Goal: Task Accomplishment & Management: Manage account settings

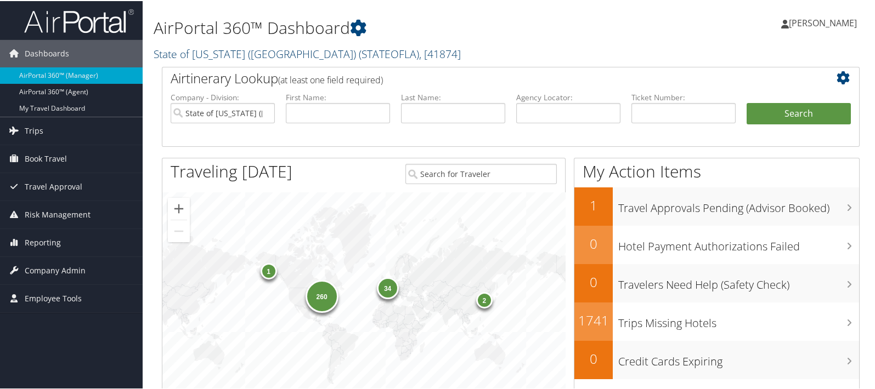
click at [198, 56] on link "State of Louisiana (SOLA) ( STATEOFLA ) , [ 41874 ]" at bounding box center [307, 53] width 307 height 15
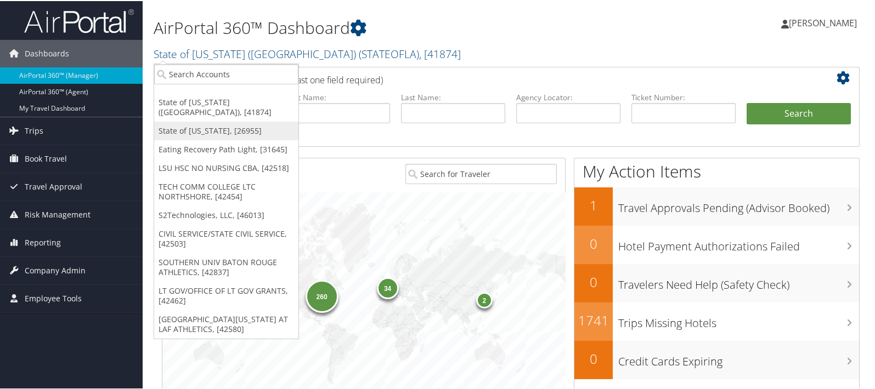
click at [195, 121] on link "State of [US_STATE], [26955]" at bounding box center [226, 130] width 144 height 19
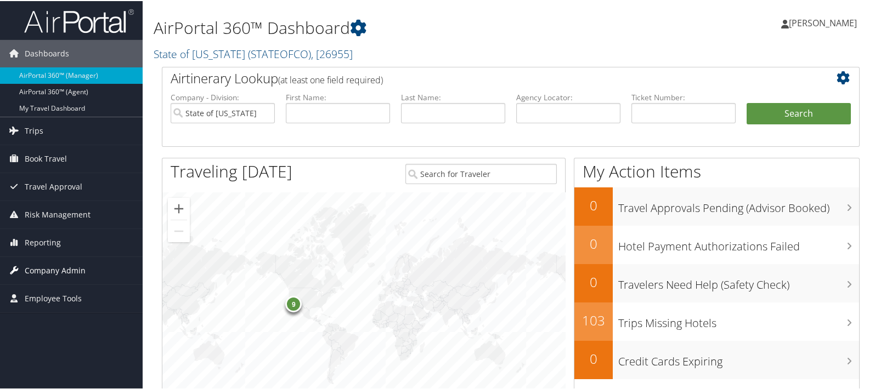
click at [59, 267] on span "Company Admin" at bounding box center [55, 269] width 61 height 27
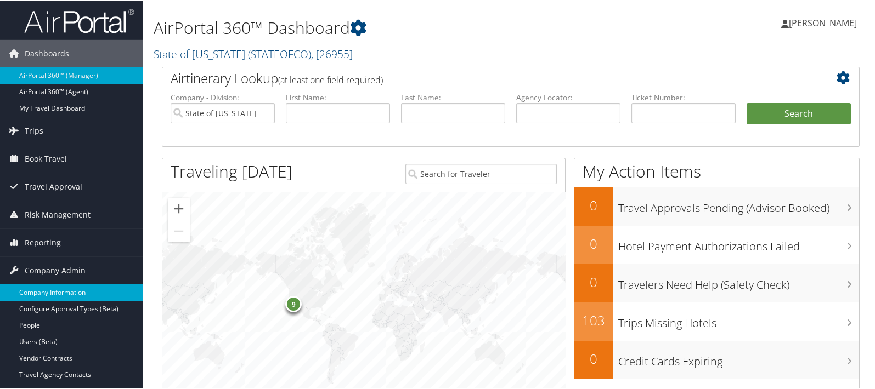
click at [58, 285] on link "Company Information" at bounding box center [71, 292] width 143 height 16
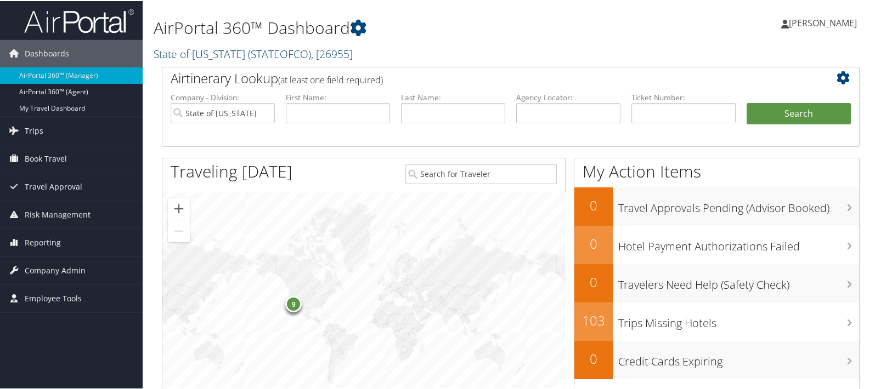
click at [195, 49] on link "State of Colorado ( STATEOFCO ) , [ 26955 ]" at bounding box center [253, 53] width 199 height 15
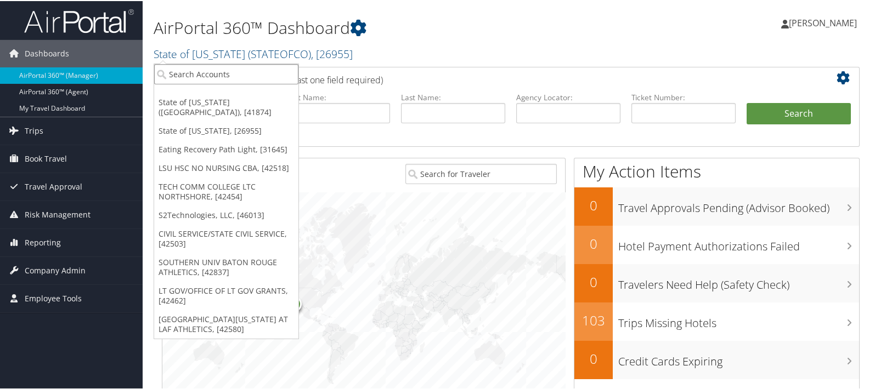
click at [192, 67] on input "search" at bounding box center [226, 73] width 144 height 20
click at [186, 69] on input "search" at bounding box center [226, 73] width 144 height 20
type input "path li"
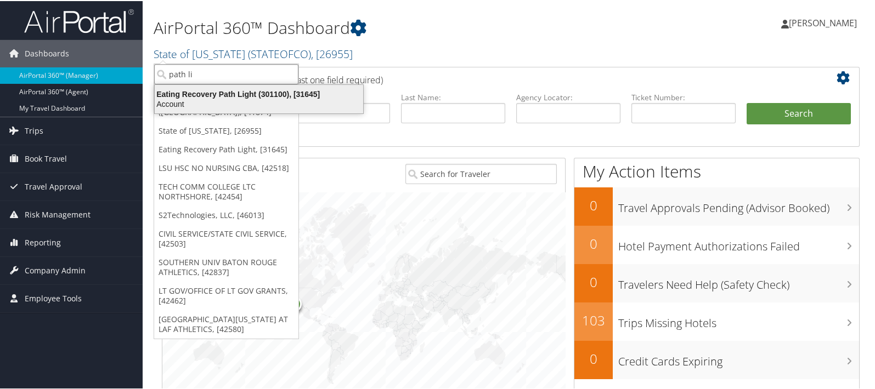
click at [222, 94] on div "Eating Recovery Path Light (301100), [31645]" at bounding box center [259, 93] width 222 height 10
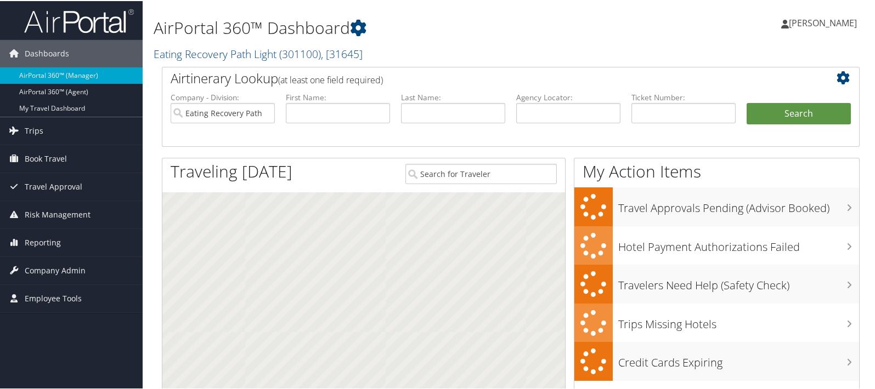
click at [39, 267] on span "Company Admin" at bounding box center [55, 269] width 61 height 27
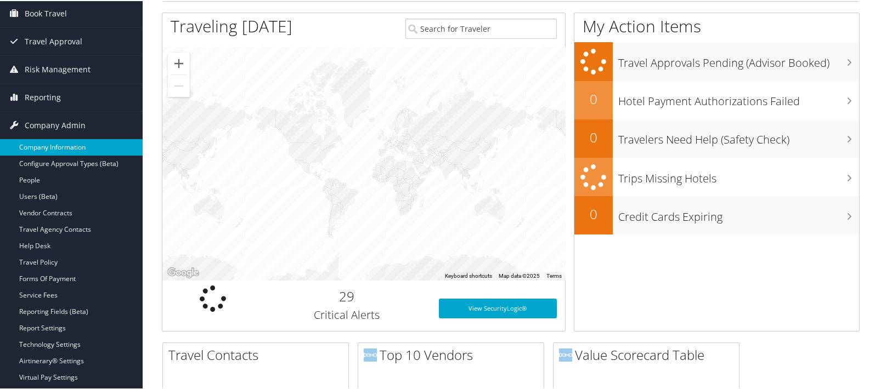
scroll to position [183, 0]
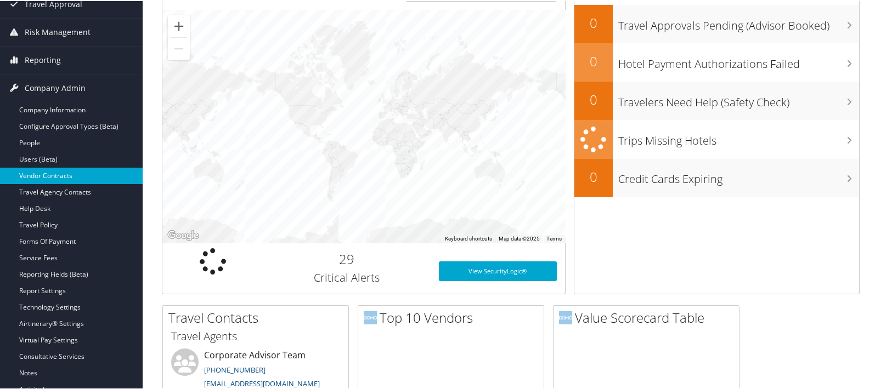
click at [46, 176] on link "Vendor Contracts" at bounding box center [71, 175] width 143 height 16
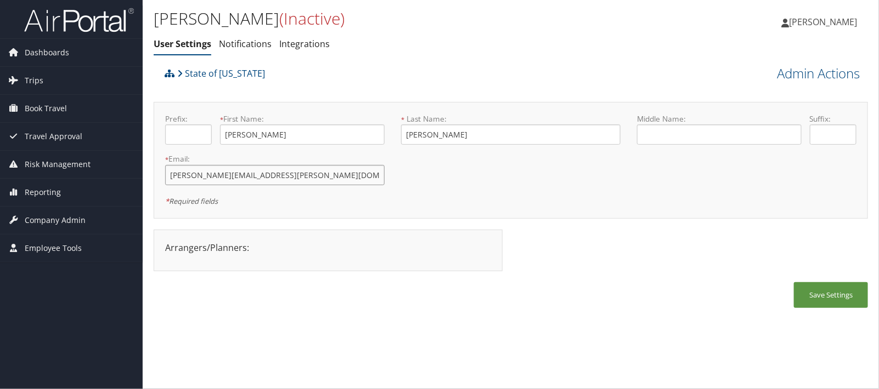
click at [219, 177] on input "[PERSON_NAME][EMAIL_ADDRESS][PERSON_NAME][DOMAIN_NAME][US_STATE]" at bounding box center [274, 175] width 219 height 20
type input "[PERSON_NAME][EMAIL_ADDRESS][PERSON_NAME][DOMAIN_NAME][US_STATE]"
click at [818, 289] on button "Save Settings" at bounding box center [831, 295] width 74 height 26
click at [834, 298] on button "Save Settings" at bounding box center [831, 295] width 74 height 26
click at [73, 222] on span "Company Admin" at bounding box center [55, 220] width 61 height 27
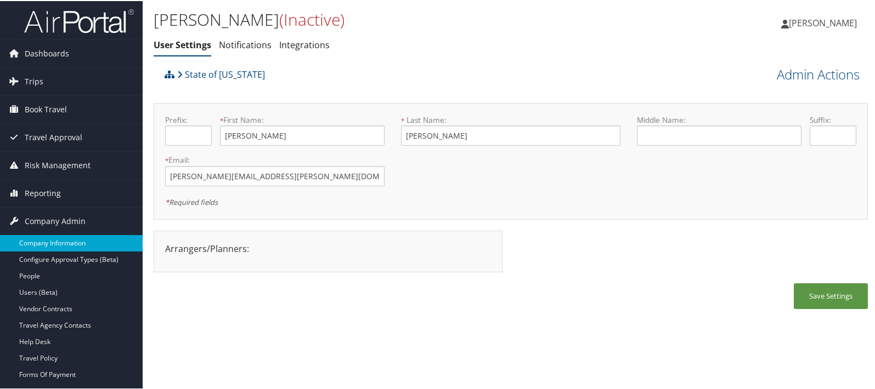
click at [66, 237] on link "Company Information" at bounding box center [71, 242] width 143 height 16
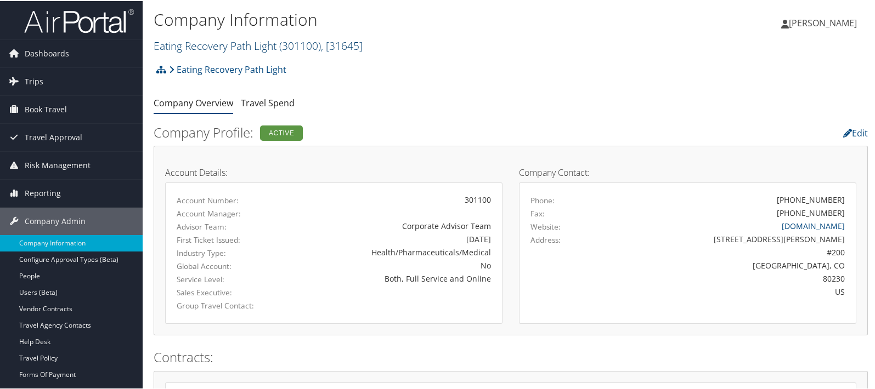
click at [217, 48] on link "Eating Recovery Path Light ( 301100 ) , [ 31645 ]" at bounding box center [258, 44] width 209 height 15
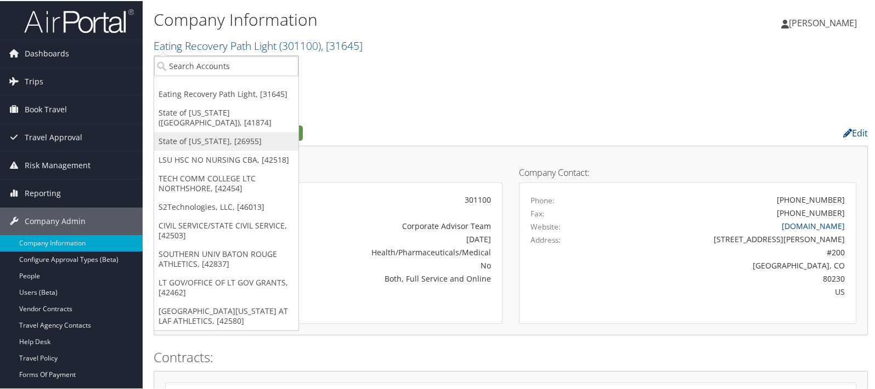
click at [199, 131] on link "State of Colorado, [26955]" at bounding box center [226, 140] width 144 height 19
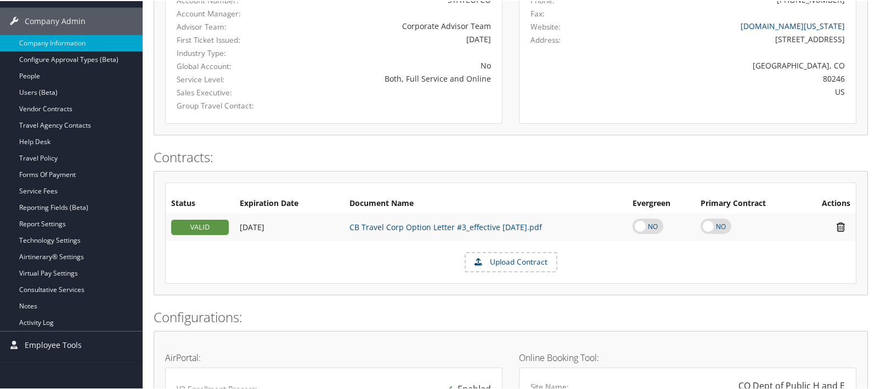
scroll to position [548, 0]
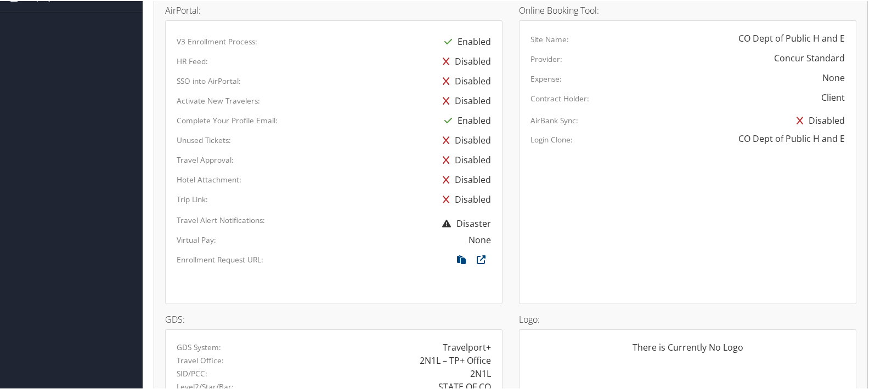
drag, startPoint x: 461, startPoint y: 256, endPoint x: 420, endPoint y: 255, distance: 41.1
click at [461, 256] on icon at bounding box center [461, 261] width 20 height 14
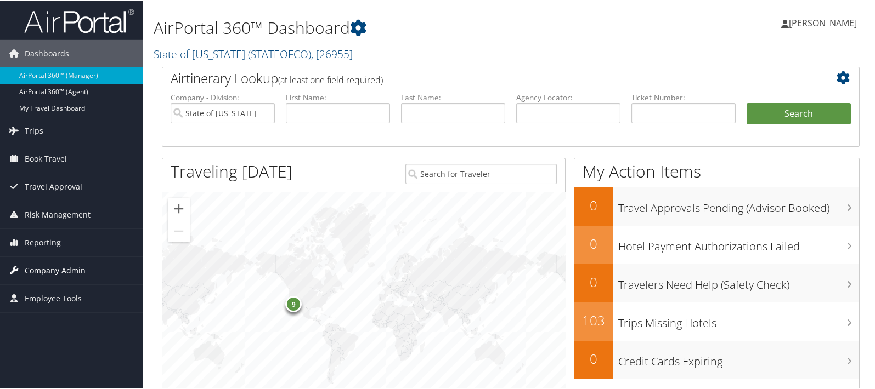
click at [55, 266] on span "Company Admin" at bounding box center [55, 269] width 61 height 27
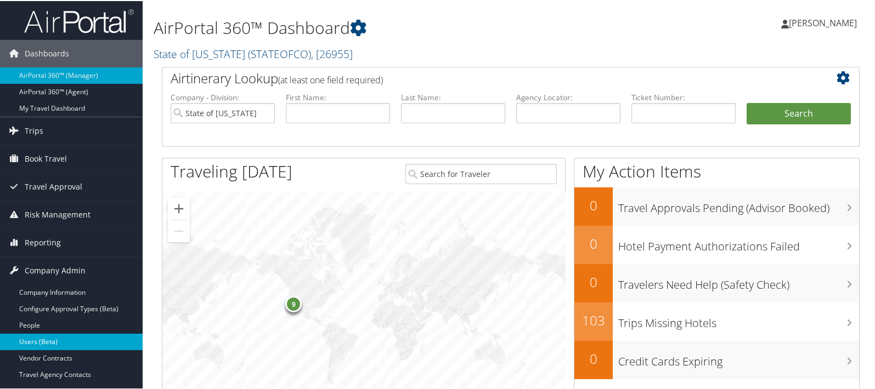
click at [47, 336] on link "Users (Beta)" at bounding box center [71, 341] width 143 height 16
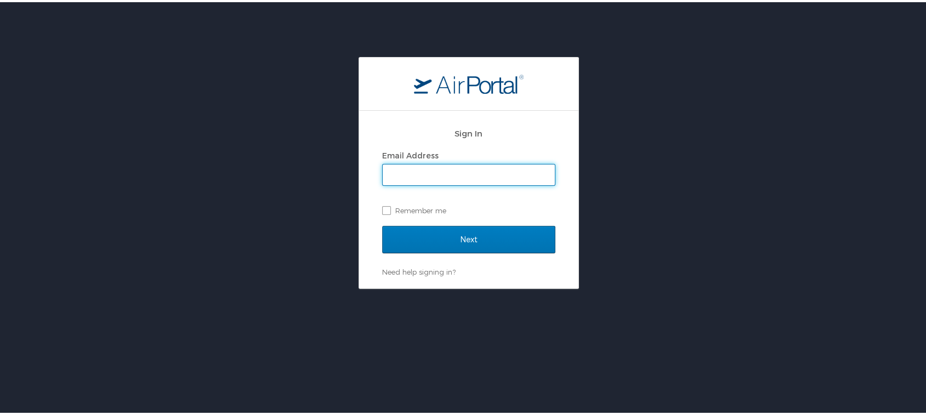
type input "[EMAIL_ADDRESS][DOMAIN_NAME]"
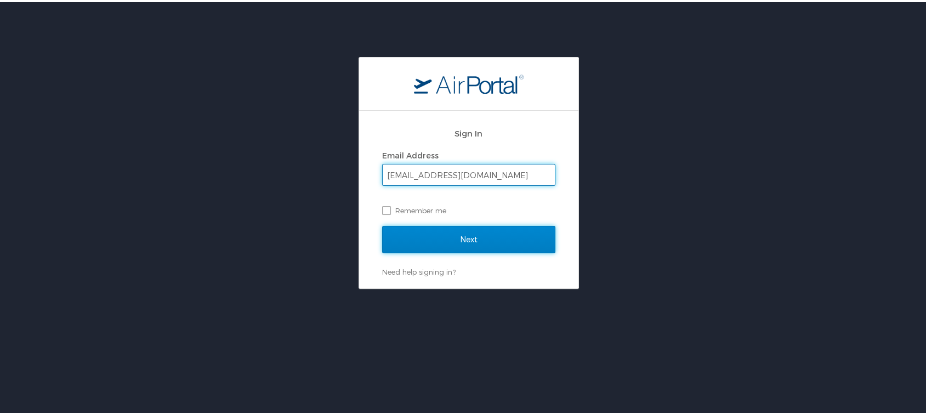
click at [489, 235] on input "Next" at bounding box center [468, 237] width 173 height 27
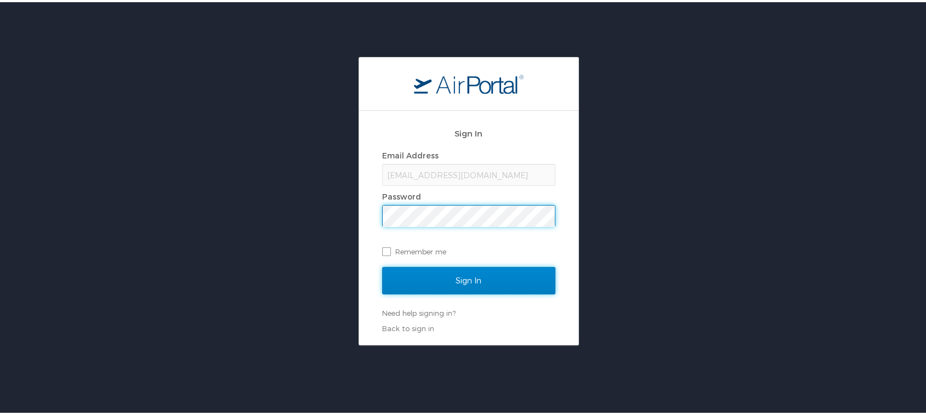
click at [457, 275] on input "Sign In" at bounding box center [468, 278] width 173 height 27
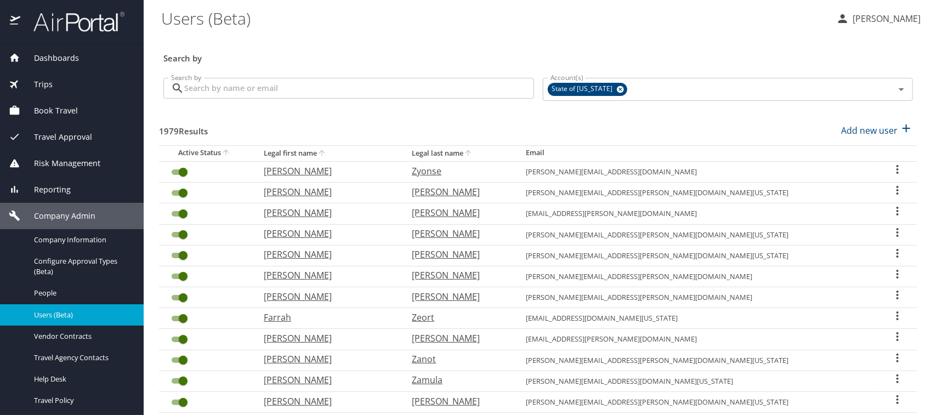
click at [217, 88] on input "Search by" at bounding box center [359, 88] width 350 height 21
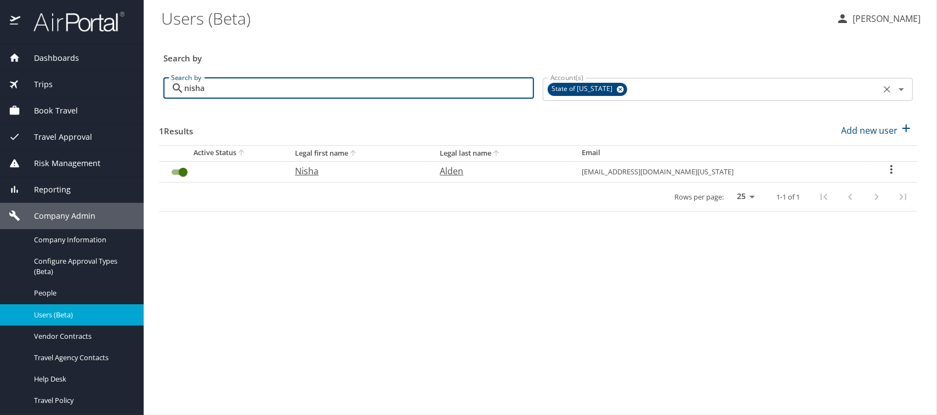
click at [617, 90] on icon at bounding box center [620, 89] width 7 height 7
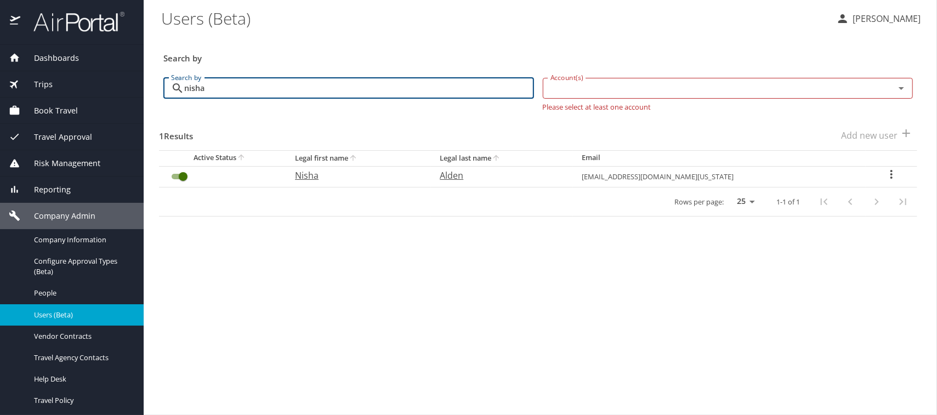
click at [583, 93] on input "Account(s)" at bounding box center [712, 88] width 332 height 14
type input "nisha"
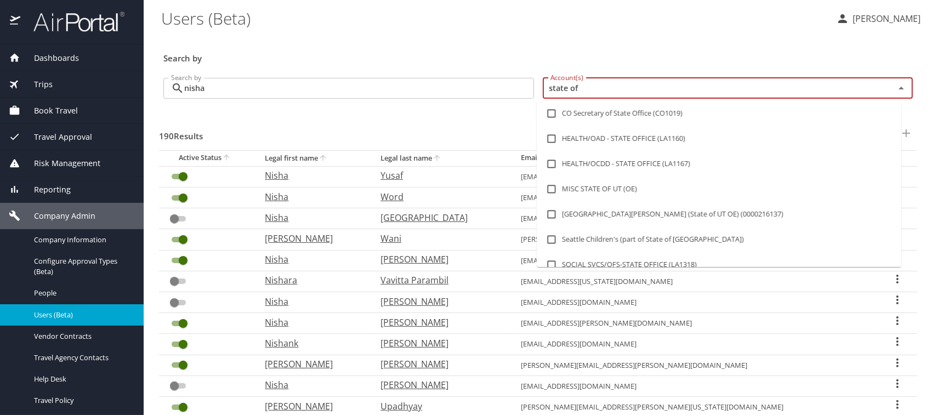
type input "state of l"
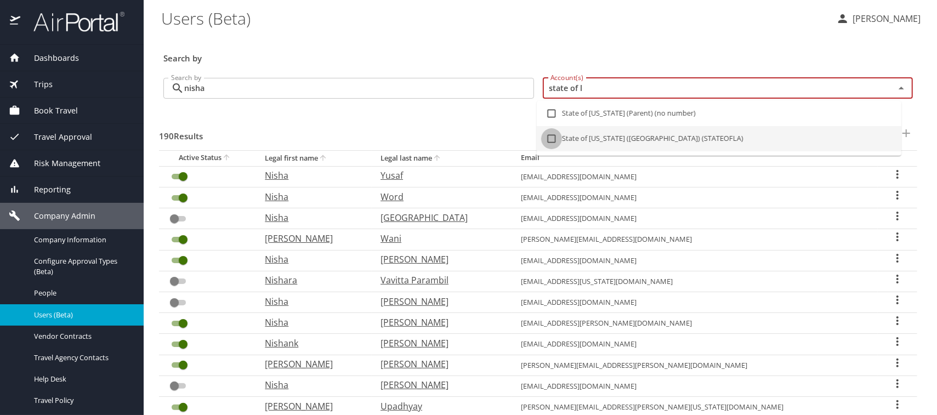
click at [552, 135] on input "checkbox" at bounding box center [551, 138] width 21 height 21
checkbox input "true"
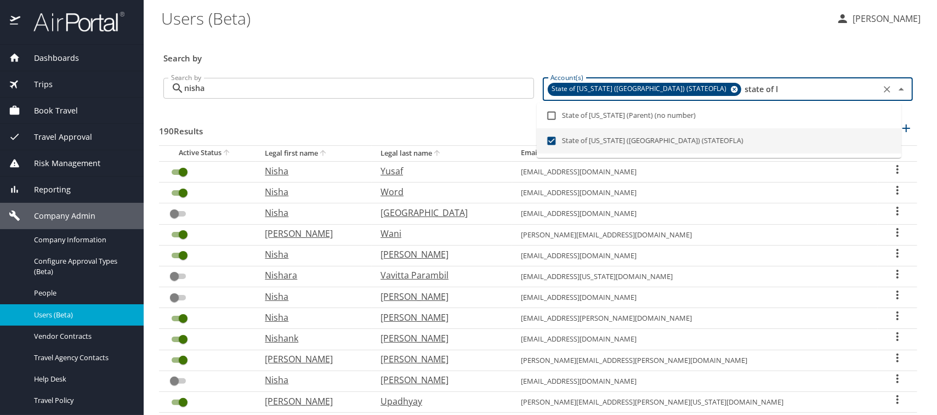
type input "state of l"
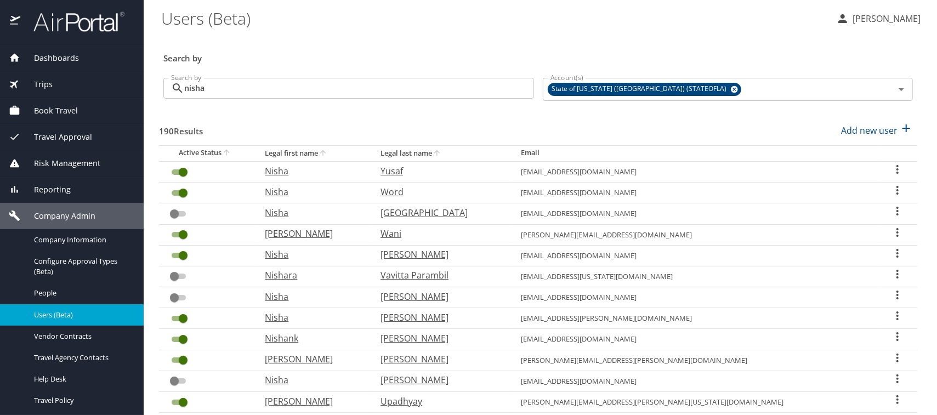
checkbox input "true"
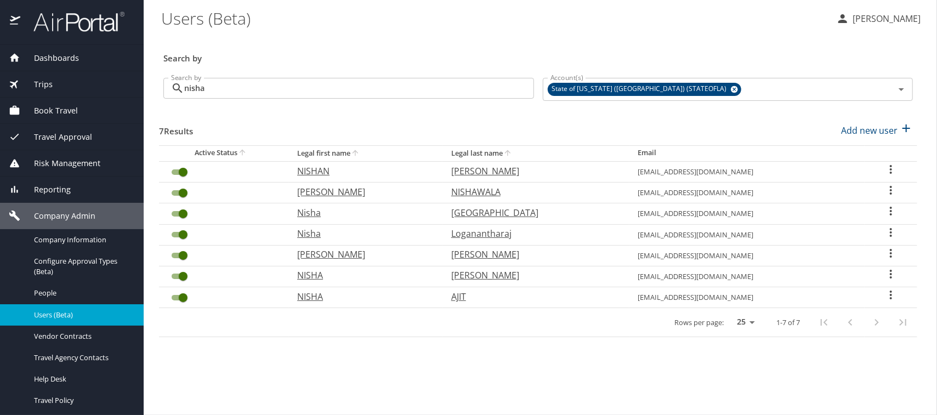
click at [886, 232] on icon "User Search Table" at bounding box center [891, 232] width 13 height 13
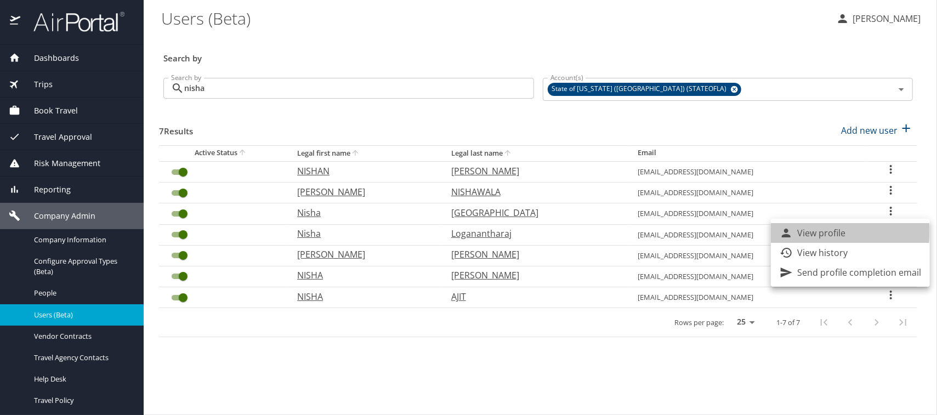
click at [842, 231] on p "View profile" at bounding box center [821, 233] width 48 height 13
select select "US"
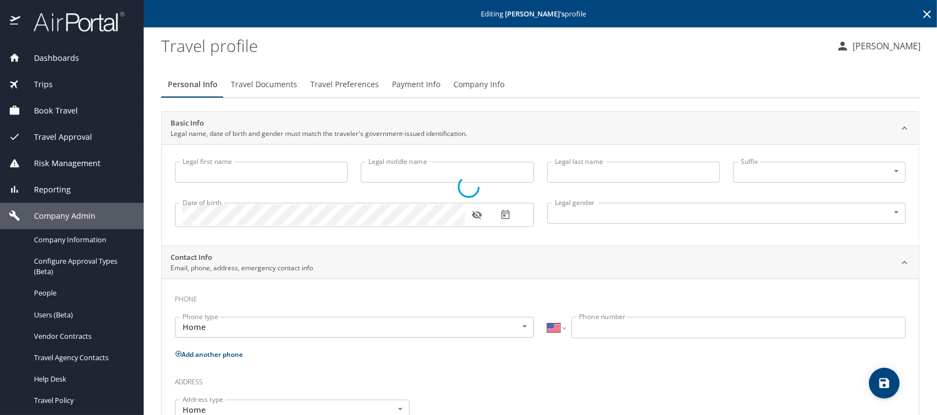
type input "Nisha"
type input "Loganantharaj"
type input "Female"
type input "Spencer"
type input "Robichaux"
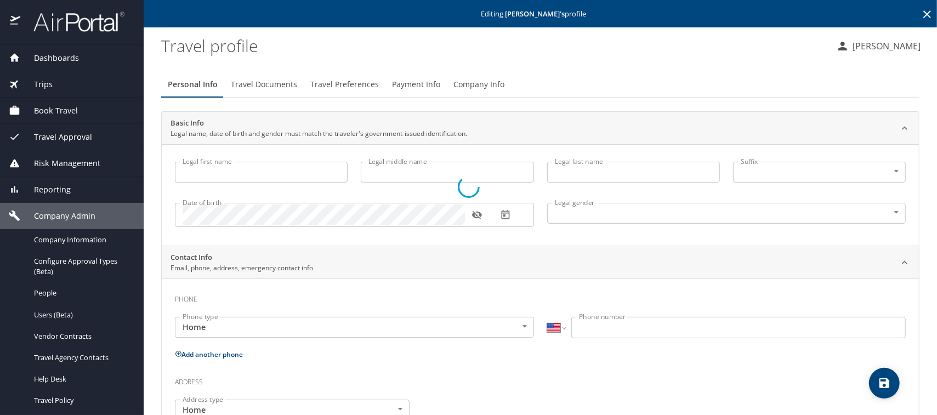
type input "(504) 778-7828"
select select "US"
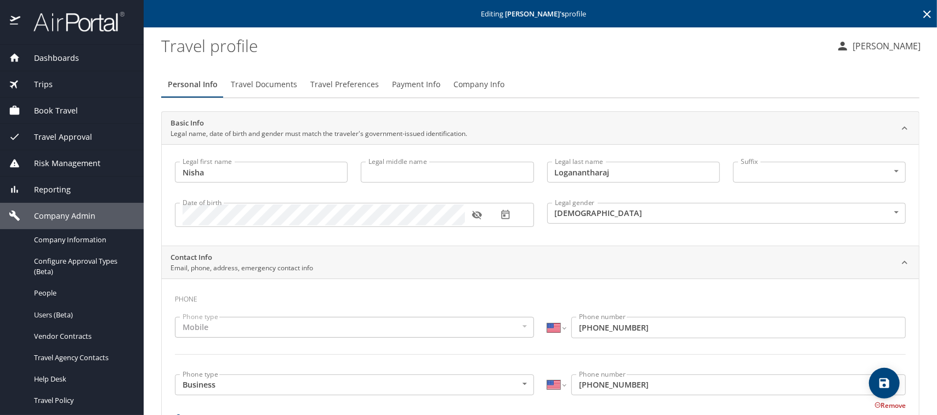
click at [471, 82] on span "Company Info" at bounding box center [479, 85] width 51 height 14
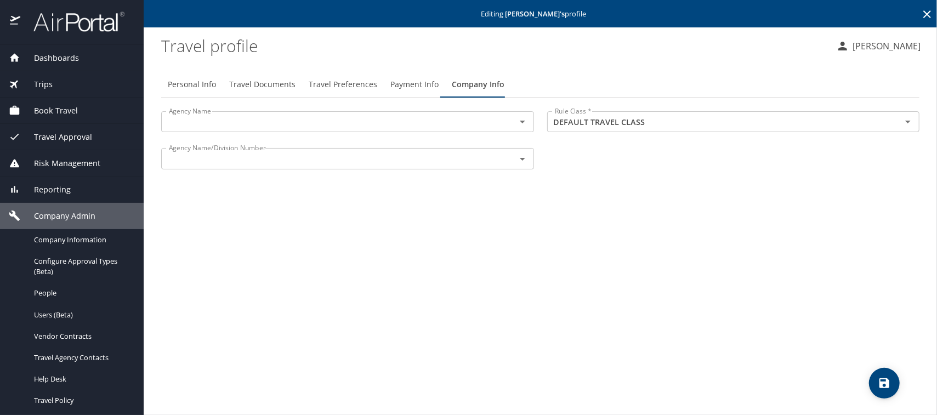
click at [222, 122] on input "text" at bounding box center [332, 122] width 334 height 14
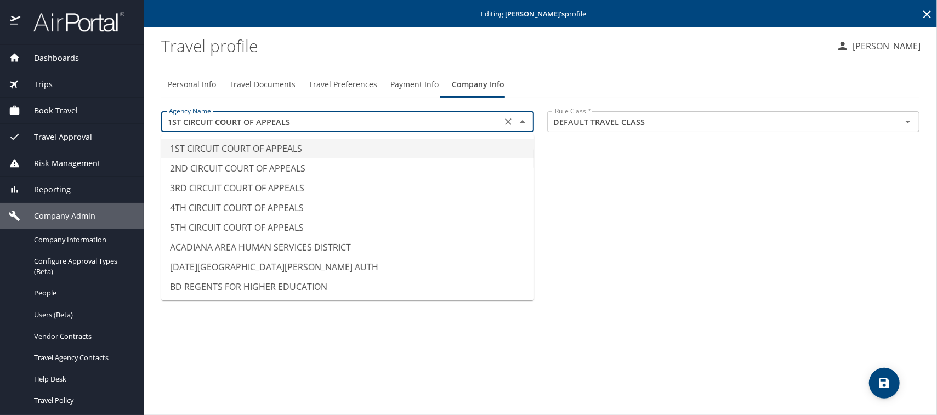
drag, startPoint x: 309, startPoint y: 120, endPoint x: 161, endPoint y: 122, distance: 148.7
click at [161, 122] on div "1ST CIRCUIT COURT OF APPEALS Agency Name" at bounding box center [347, 121] width 373 height 21
paste input "LSUHSC HCSD ADMINISTRATION"
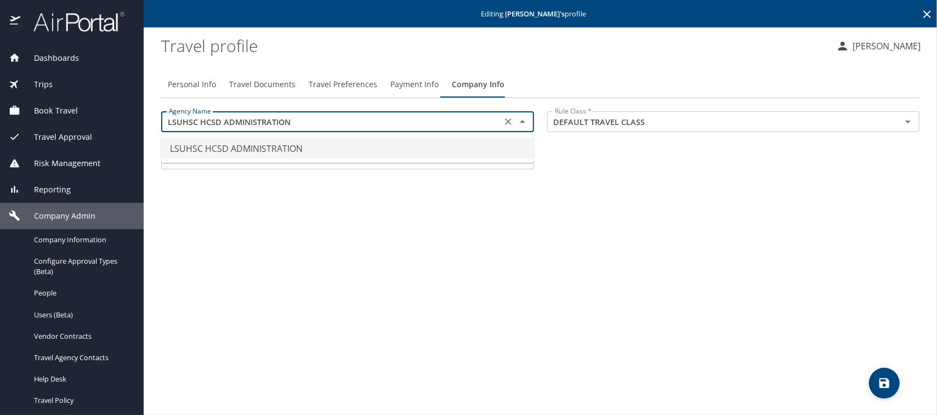
click at [284, 146] on li "LSUHSC HCSD ADMINISTRATION" at bounding box center [347, 149] width 373 height 20
type input "LSUHSC HCSD ADMINISTRATION"
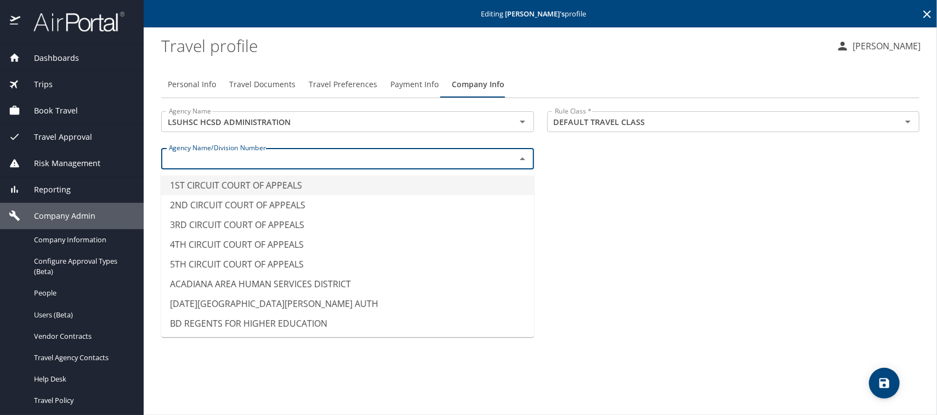
paste input "LSUHSC HCSD ADMINISTRATION"
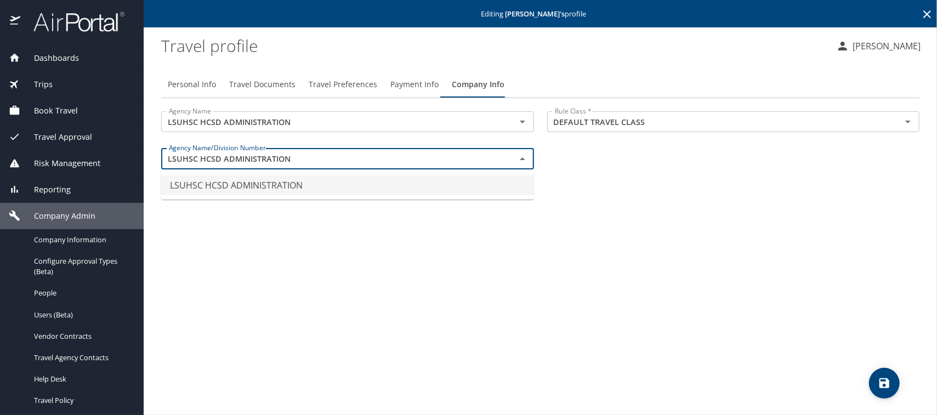
click at [248, 186] on li "LSUHSC HCSD ADMINISTRATION" at bounding box center [347, 186] width 373 height 20
type input "LSUHSC HCSD ADMINISTRATION"
click at [882, 387] on icon "save" at bounding box center [885, 383] width 10 height 10
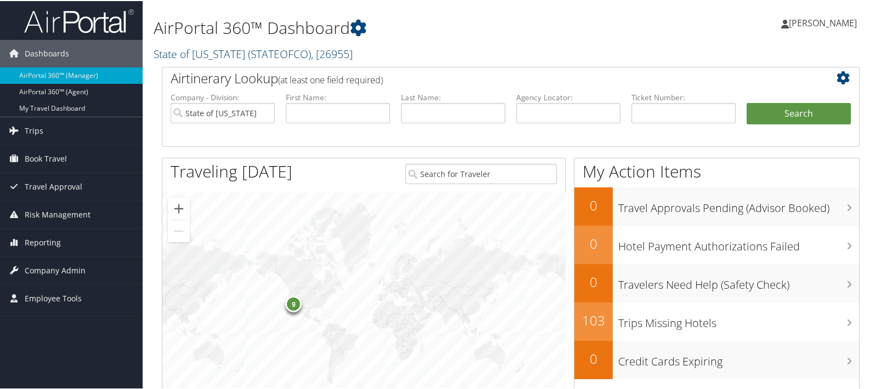
click at [177, 53] on link "State of Colorado ( STATEOFCO ) , [ 26955 ]" at bounding box center [253, 53] width 199 height 15
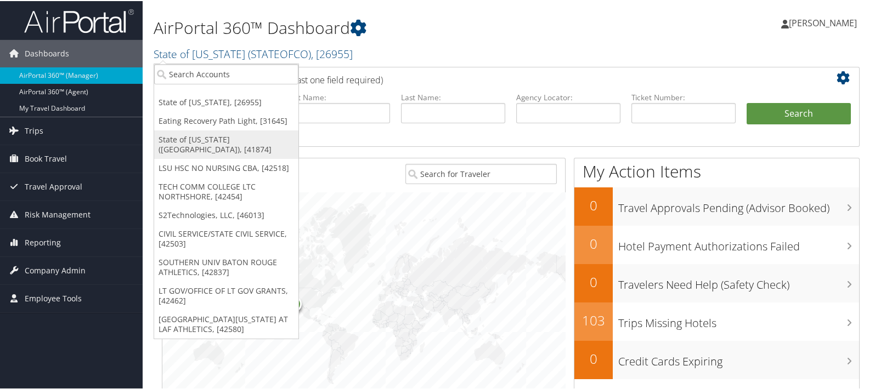
click at [179, 140] on link "State of Louisiana (SOLA), [41874]" at bounding box center [226, 143] width 144 height 29
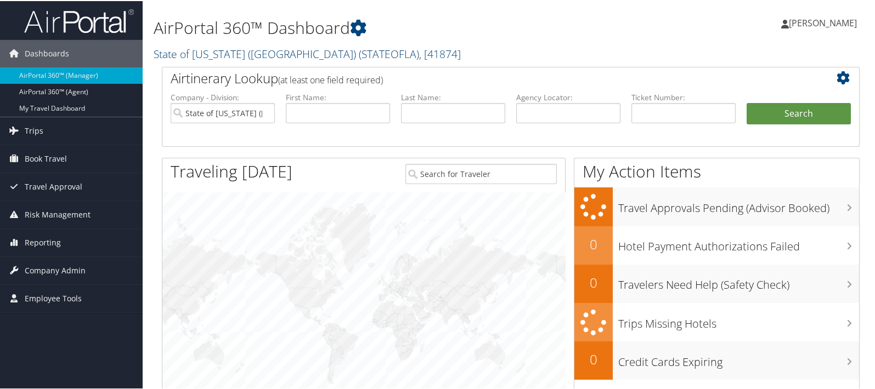
click at [162, 53] on link "State of Louisiana (SOLA) ( STATEOFLA ) , [ 41874 ]" at bounding box center [307, 53] width 307 height 15
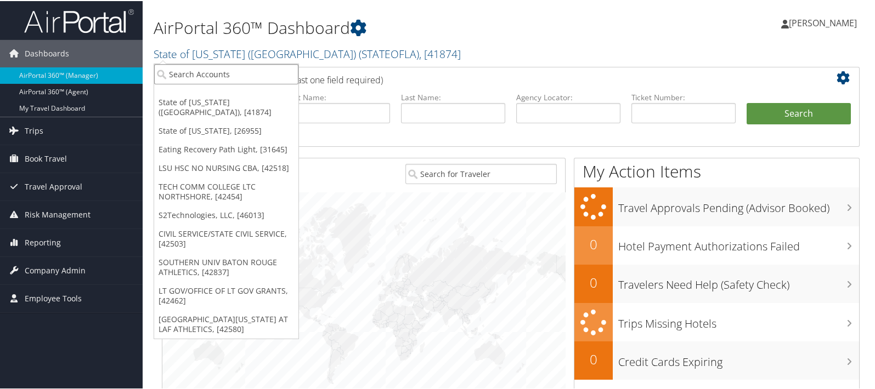
click at [165, 79] on input "search" at bounding box center [226, 73] width 144 height 20
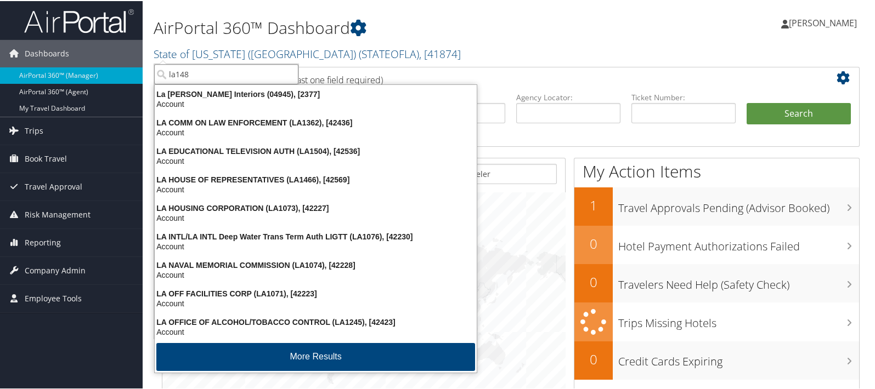
type input "la1489"
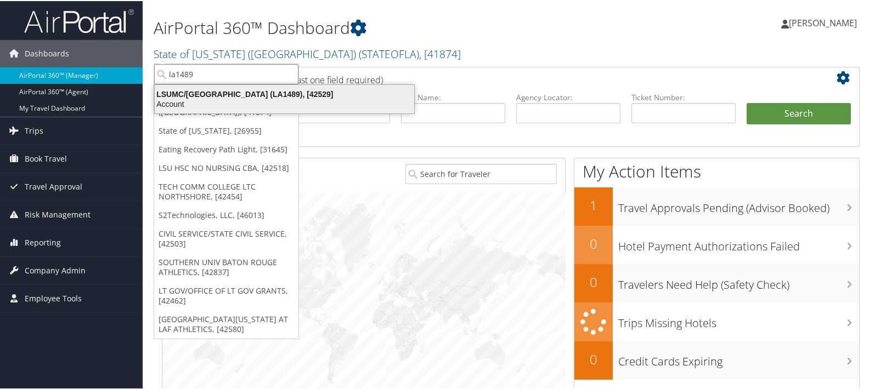
click at [206, 93] on div "LSUMC/UNIVERSITY MEDICAL CENTER (LA1489), [42529]" at bounding box center [284, 93] width 273 height 10
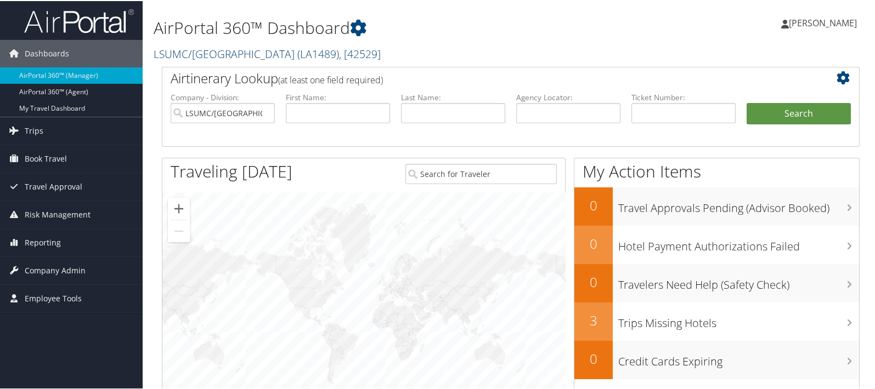
click at [199, 53] on link "LSUMC/UNIVERSITY MEDICAL CENTER ( LA1489 ) , [ 42529 ]" at bounding box center [267, 53] width 227 height 15
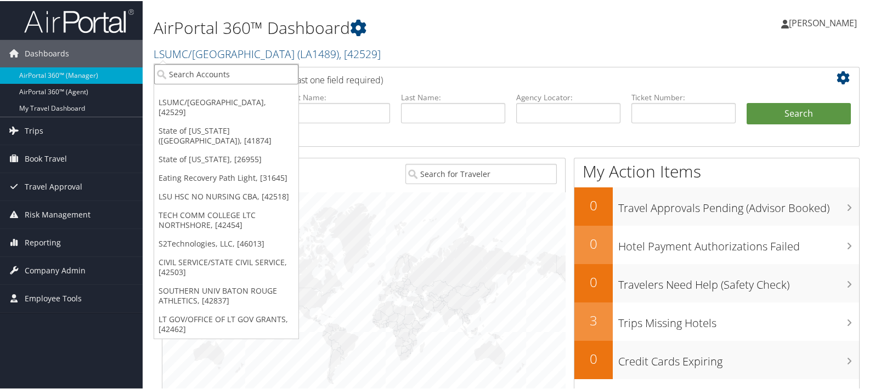
click at [190, 72] on input "search" at bounding box center [226, 73] width 144 height 20
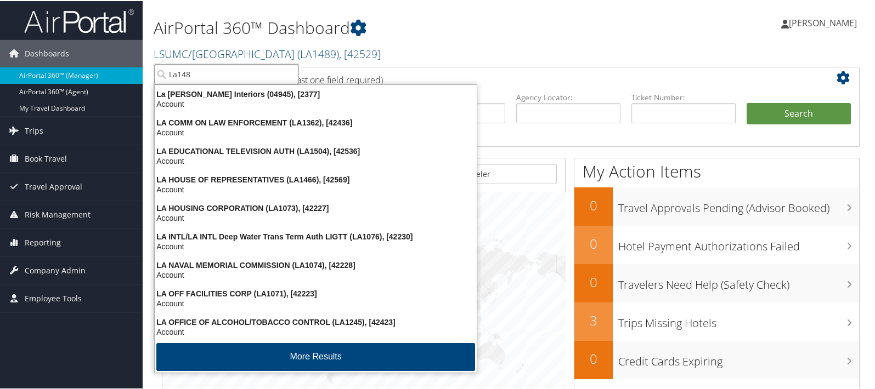
type input "La1485"
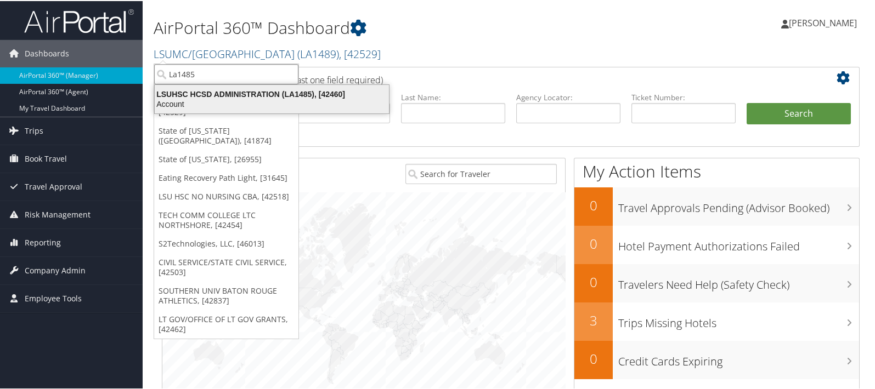
click at [217, 89] on div "LSUHSC HCSD ADMINISTRATION (LA1485), [42460]" at bounding box center [271, 93] width 247 height 10
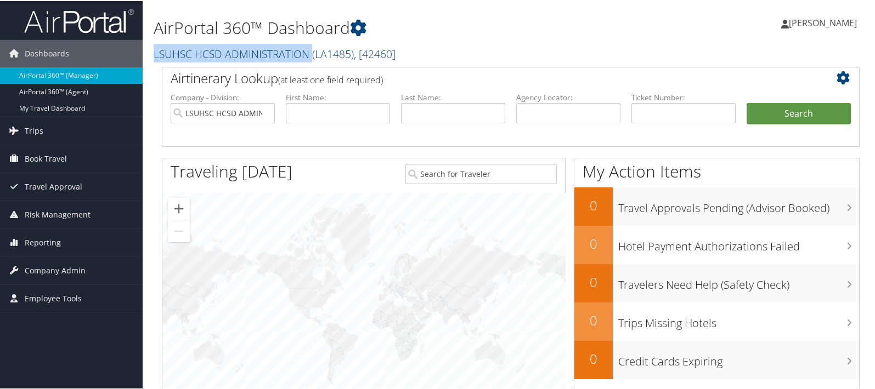
drag, startPoint x: 154, startPoint y: 57, endPoint x: 307, endPoint y: 58, distance: 153.6
click at [309, 59] on link "LSUHSC HCSD ADMINISTRATION ( LA1485 ) , [ 42460 ]" at bounding box center [275, 53] width 242 height 15
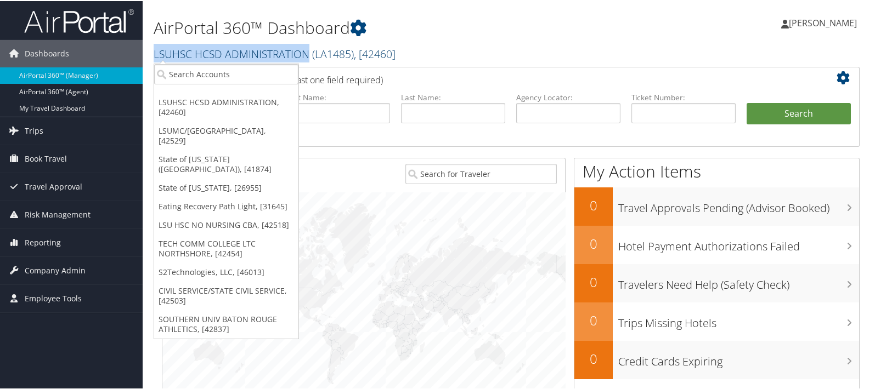
copy link "LSUHSC HCSD ADMINISTRATION"
click at [542, 41] on div "AirPortal 360™ Dashboard LSUHSC HCSD ADMINISTRATION ( LA1485 ) , [ 42460 ] LSUH…" at bounding box center [392, 33] width 476 height 56
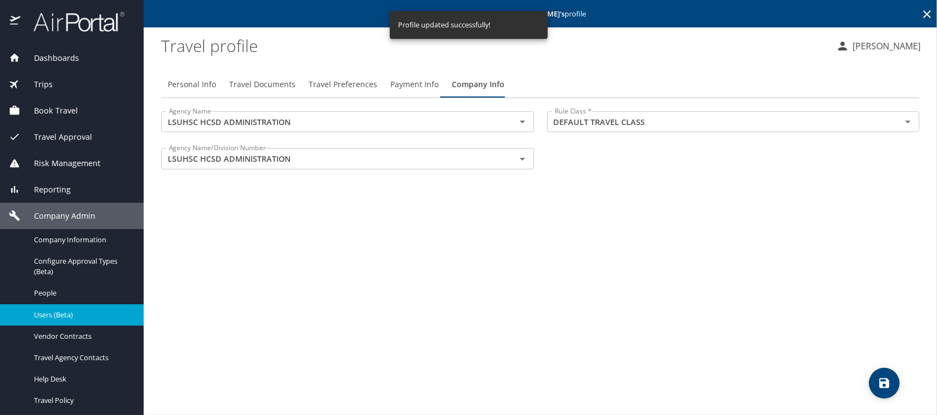
click at [50, 315] on span "Users (Beta)" at bounding box center [82, 315] width 97 height 10
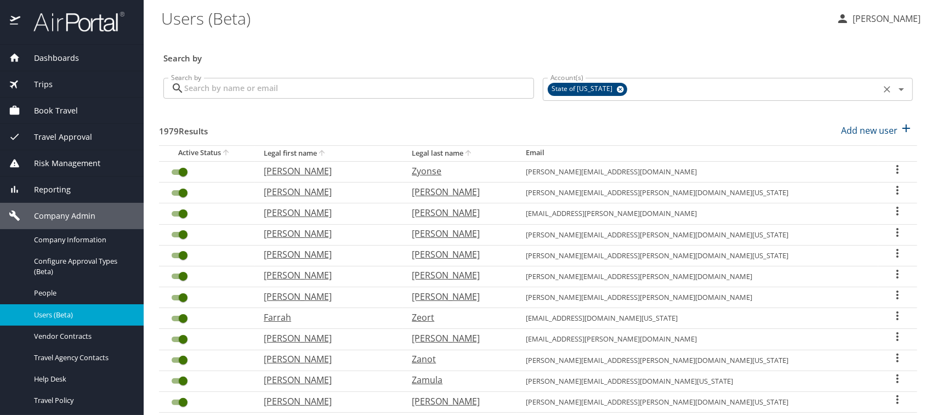
drag, startPoint x: 608, startPoint y: 88, endPoint x: 591, endPoint y: 88, distance: 17.6
click at [616, 87] on icon at bounding box center [620, 89] width 8 height 12
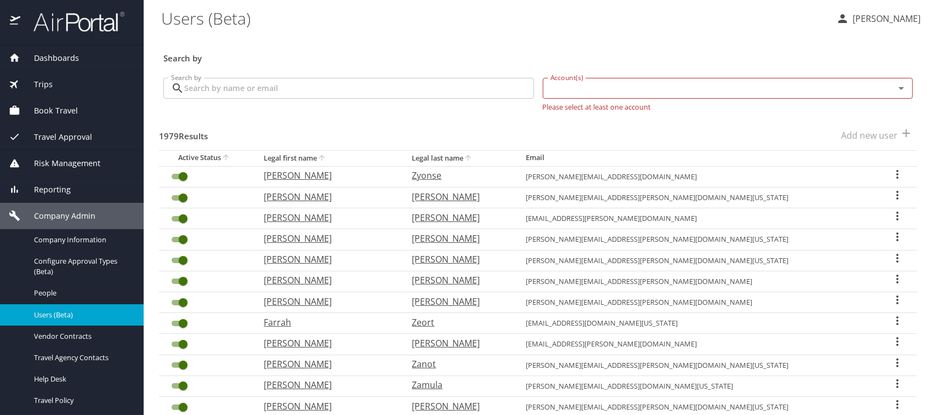
click at [581, 91] on input "Account(s)" at bounding box center [712, 88] width 332 height 14
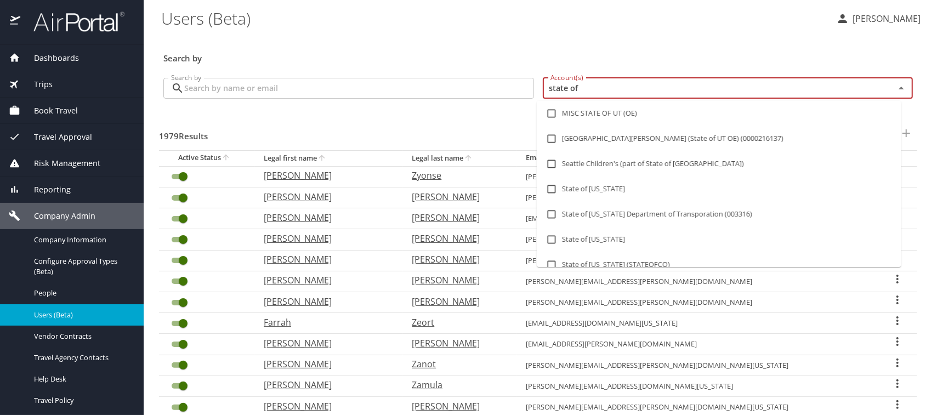
type input "state of l"
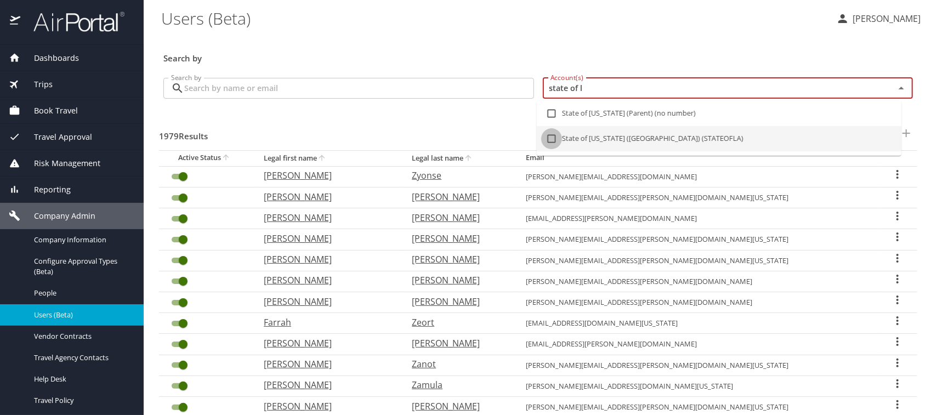
click at [553, 137] on input "checkbox" at bounding box center [551, 138] width 21 height 21
checkbox input "true"
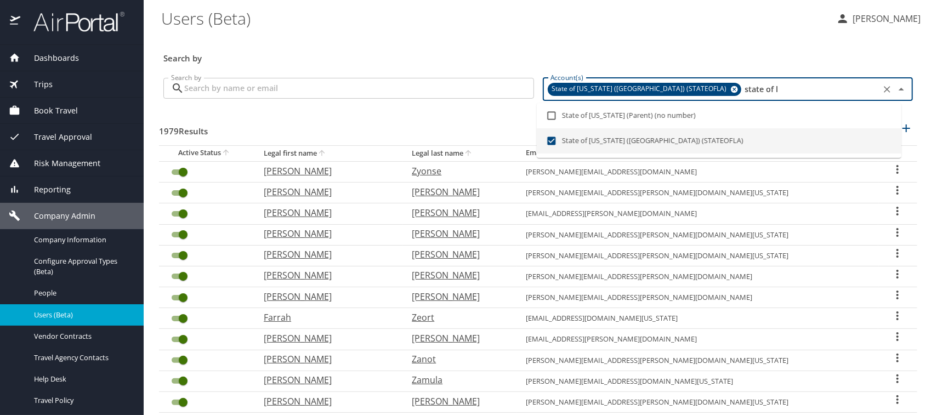
type input "state of l"
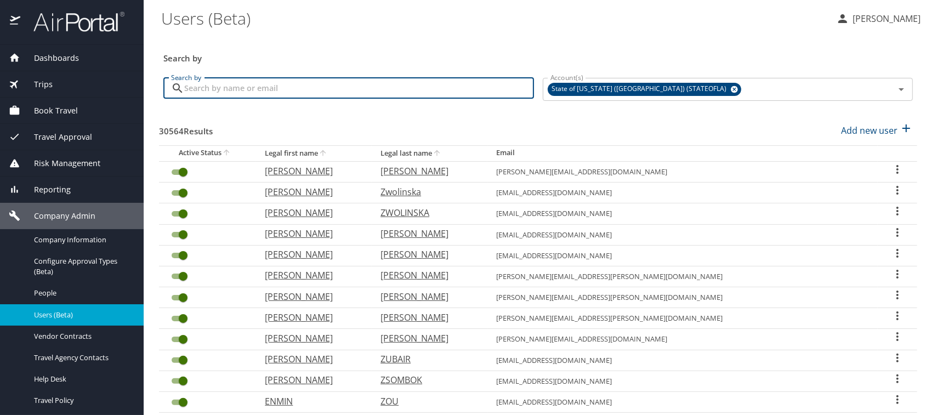
paste input "JKASSN@LSUHSC.EDU"
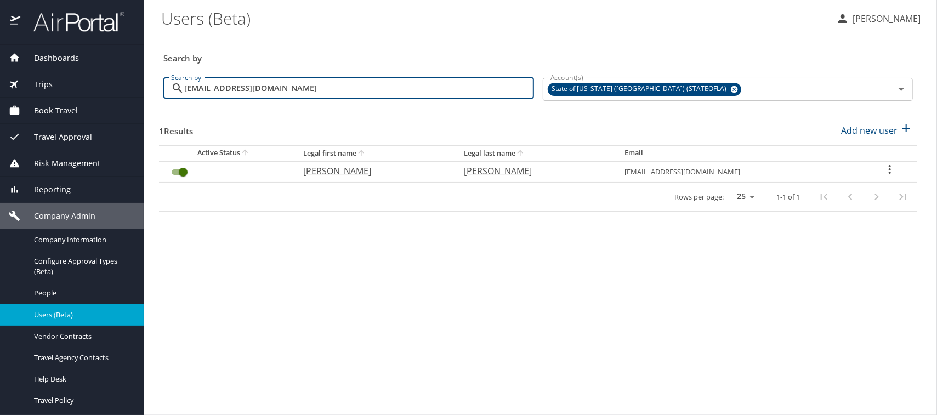
type input "JKASSN@LSUHSC.EDU"
click at [343, 174] on p "Jessica" at bounding box center [372, 171] width 139 height 13
select select "US"
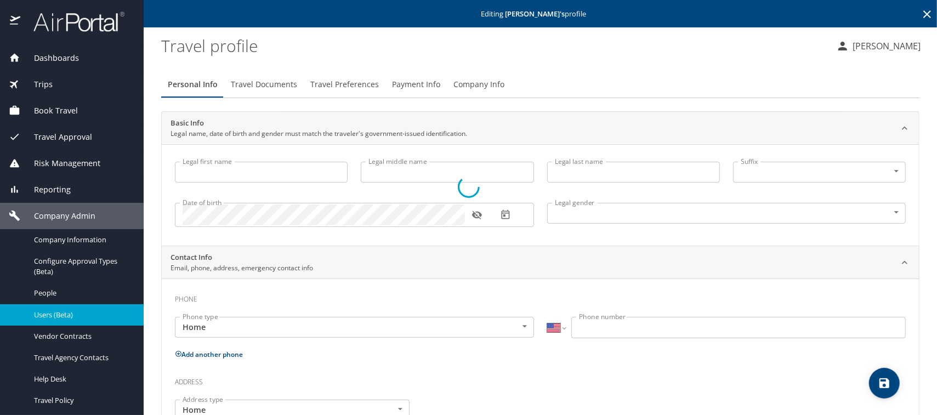
type input "Jessica"
type input "Marie"
type input "Kassner"
type input "Female"
select select "US"
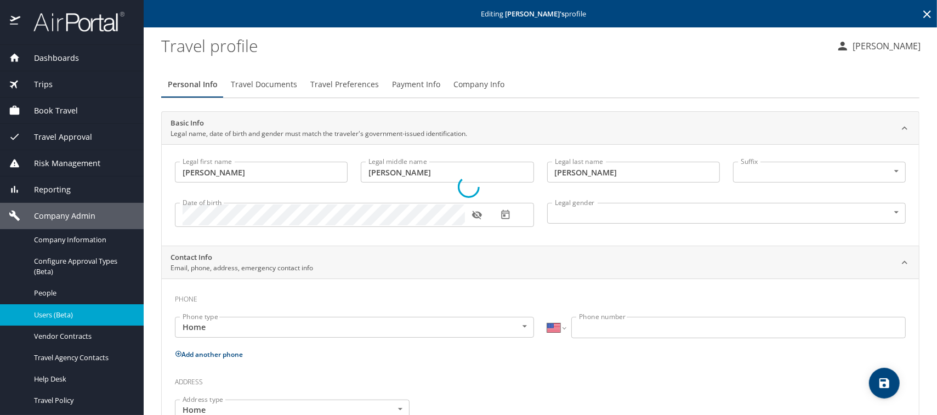
select select "US"
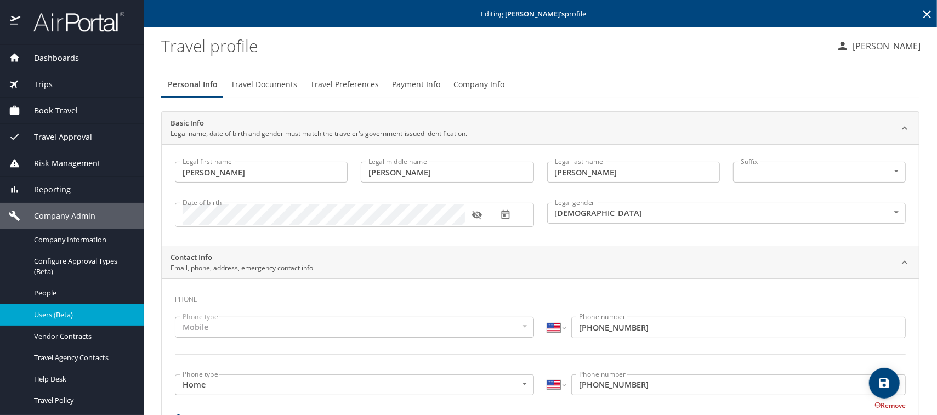
click at [471, 81] on span "Company Info" at bounding box center [479, 85] width 51 height 14
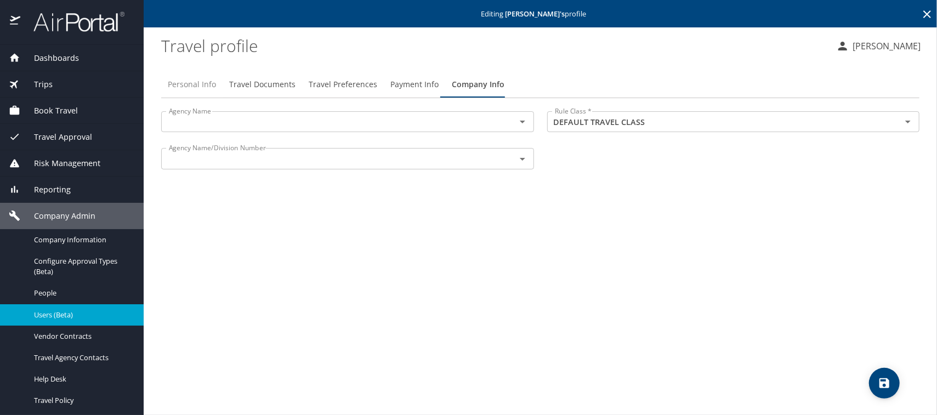
click at [206, 84] on span "Personal Info" at bounding box center [192, 85] width 48 height 14
select select "US"
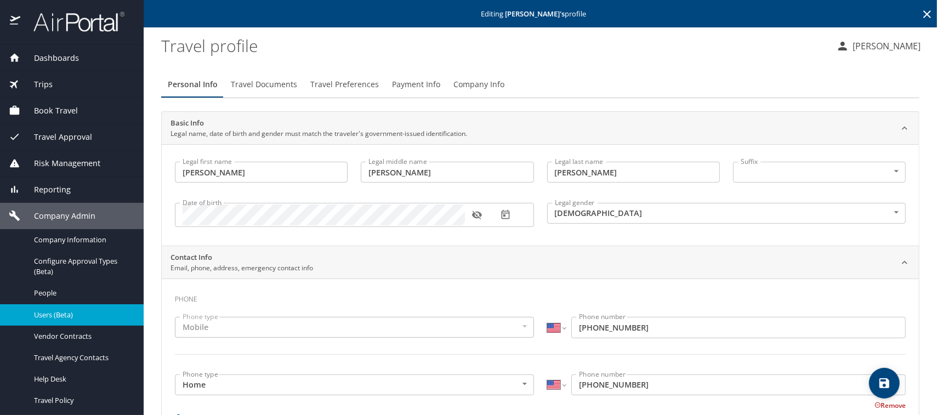
click at [69, 316] on span "Users (Beta)" at bounding box center [82, 315] width 97 height 10
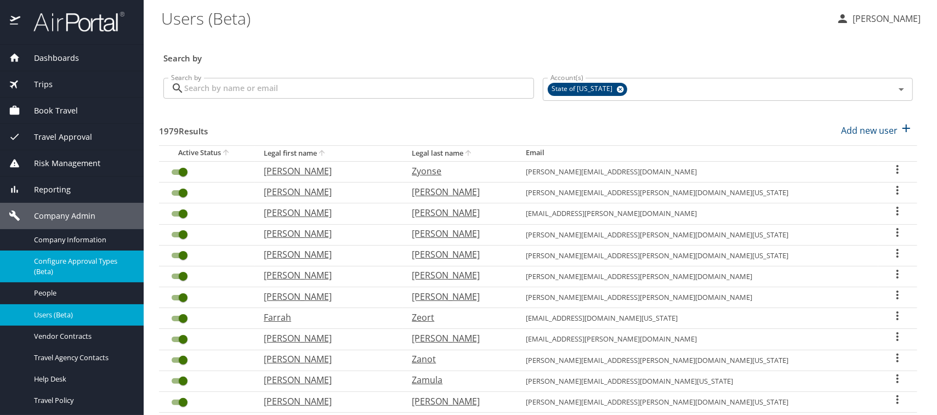
click at [63, 263] on span "Configure Approval Types (Beta)" at bounding box center [82, 266] width 97 height 21
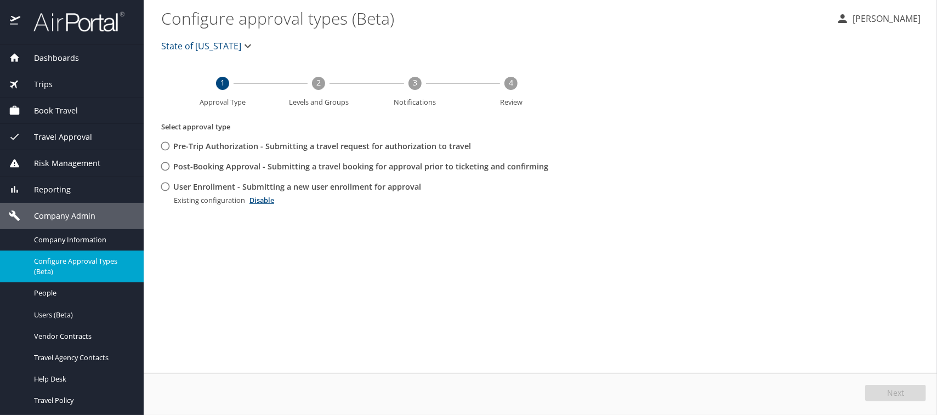
click at [182, 46] on span "State of [US_STATE]" at bounding box center [201, 45] width 80 height 15
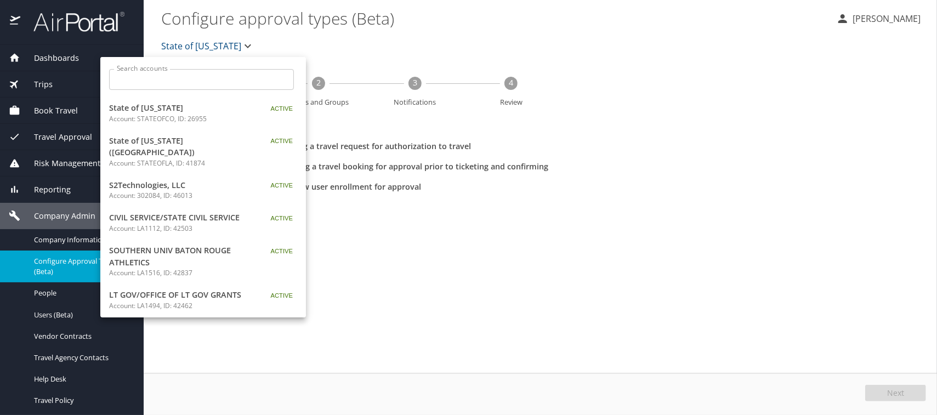
click at [176, 72] on input "Search accounts" at bounding box center [205, 79] width 178 height 21
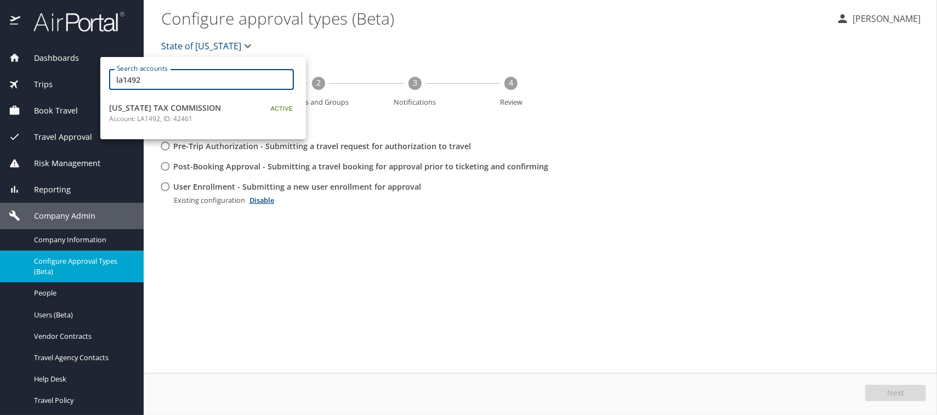
type input "la1492"
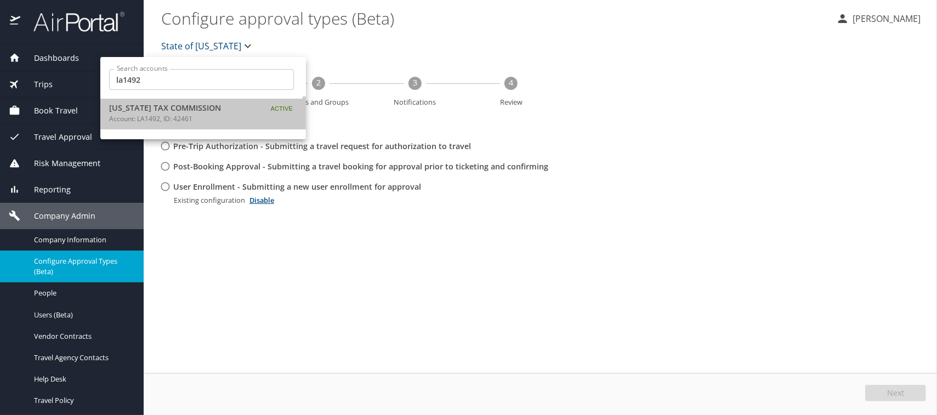
click at [167, 110] on span "[US_STATE] TAX COMMISSION" at bounding box center [177, 108] width 137 height 12
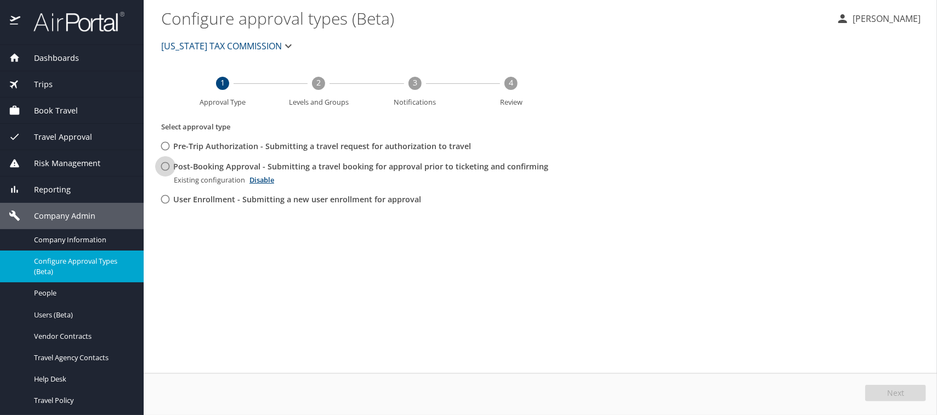
click at [163, 165] on input "Post-Booking Approval - Submitting a travel booking for approval prior to ticke…" at bounding box center [165, 166] width 20 height 20
radio input "true"
click at [894, 387] on button "Edit" at bounding box center [897, 393] width 58 height 16
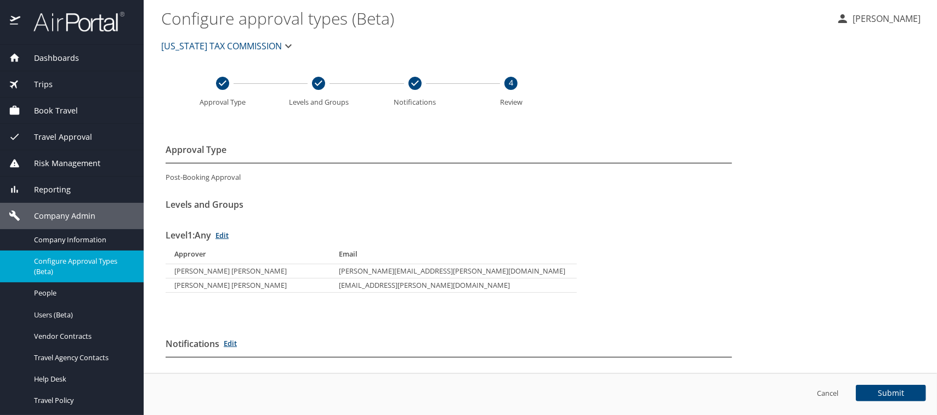
click at [55, 263] on span "Configure Approval Types (Beta)" at bounding box center [82, 266] width 97 height 21
click at [189, 49] on span "[US_STATE] TAX COMMISSION" at bounding box center [221, 45] width 121 height 15
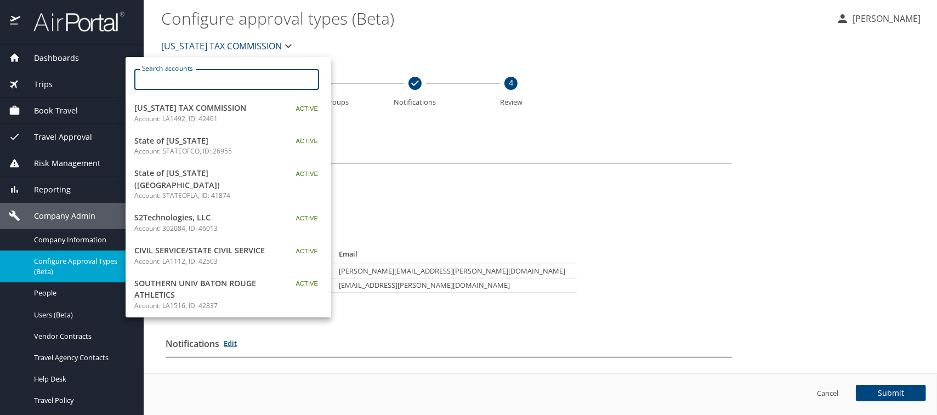
click at [184, 75] on input "Search accounts" at bounding box center [230, 79] width 178 height 21
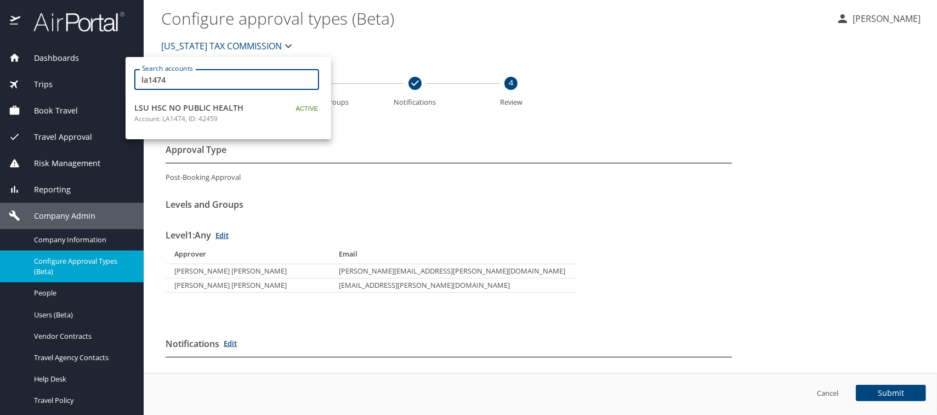
type input "la1474"
click at [174, 109] on span "LSU HSC NO PUBLIC HEALTH" at bounding box center [202, 108] width 137 height 12
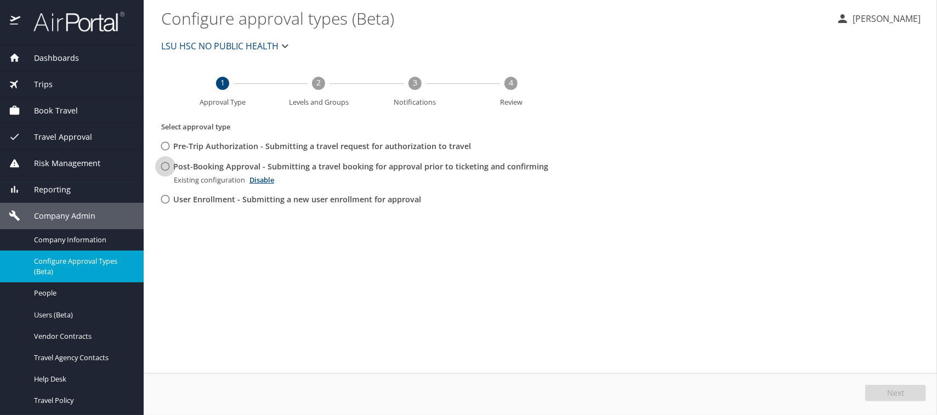
click at [167, 167] on input "Post-Booking Approval - Submitting a travel booking for approval prior to ticke…" at bounding box center [165, 166] width 20 height 20
radio input "true"
click at [898, 395] on span "Edit" at bounding box center [897, 393] width 14 height 8
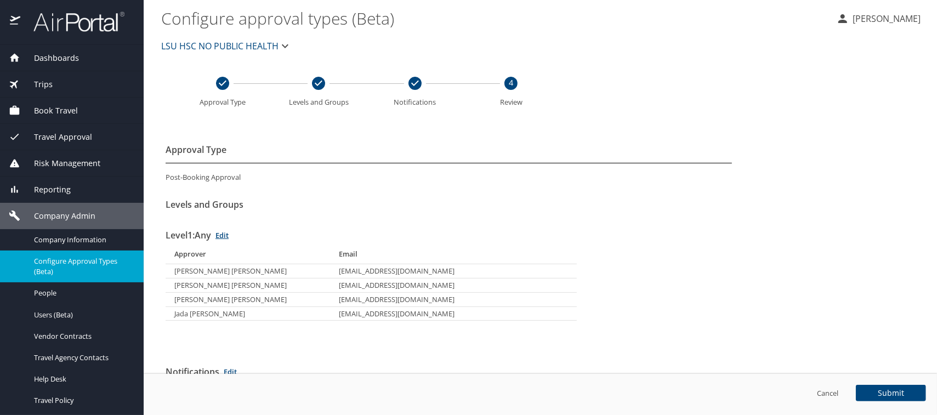
click at [699, 295] on div "Approver Email AMEE BARATTINI abarat@lsuhsc.edu LAURA ELLER leller@lsuhsc.edu C…" at bounding box center [449, 282] width 567 height 77
click at [39, 312] on span "Users (Beta)" at bounding box center [82, 315] width 97 height 10
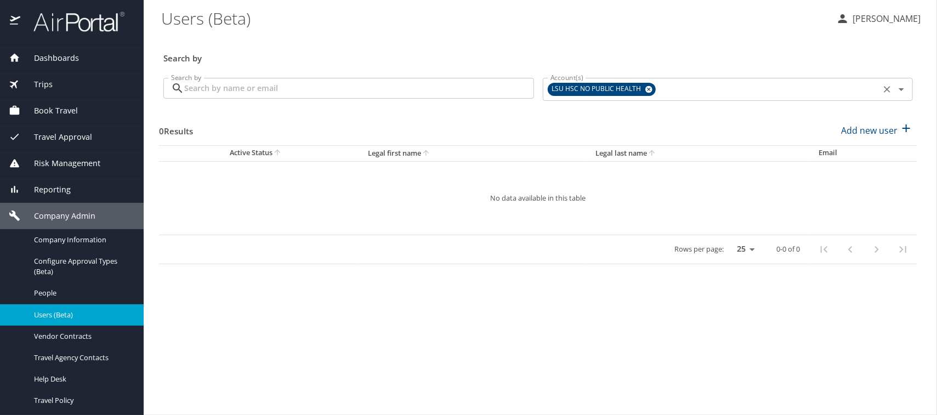
click at [649, 88] on icon at bounding box center [649, 89] width 8 height 12
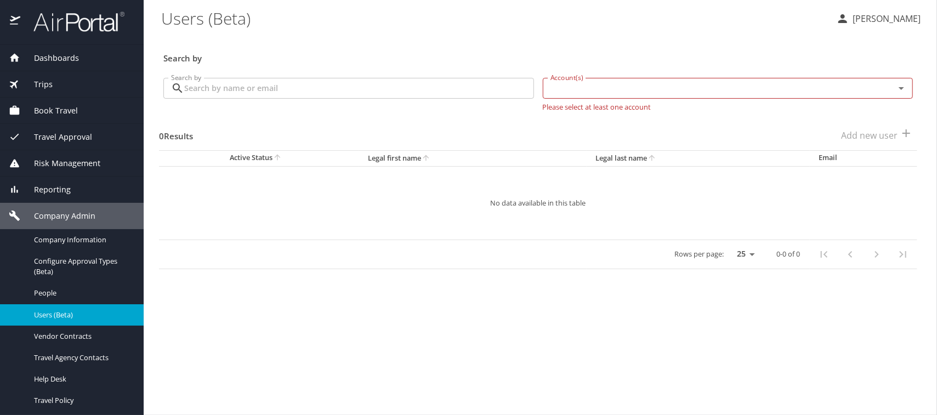
click at [602, 87] on input "Account(s)" at bounding box center [712, 88] width 332 height 14
click at [249, 92] on input "Search by" at bounding box center [359, 88] width 350 height 21
click at [201, 88] on input "Search by" at bounding box center [359, 88] width 350 height 21
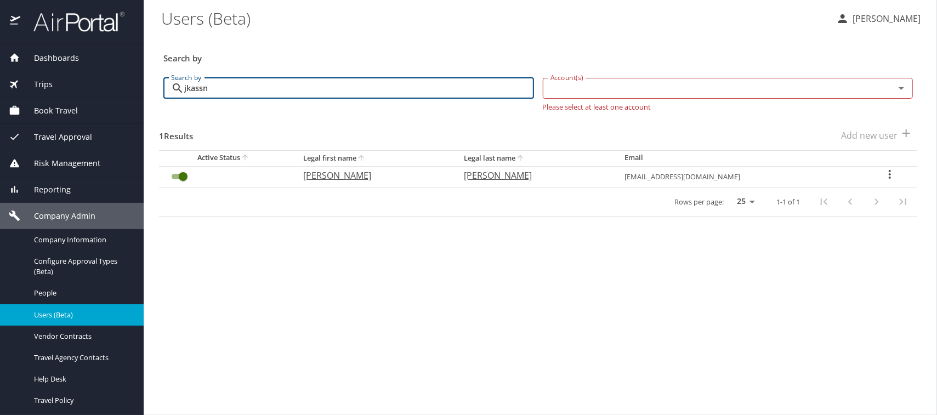
type input "jkassn"
click at [342, 177] on p "Jessica" at bounding box center [372, 175] width 139 height 13
select select "US"
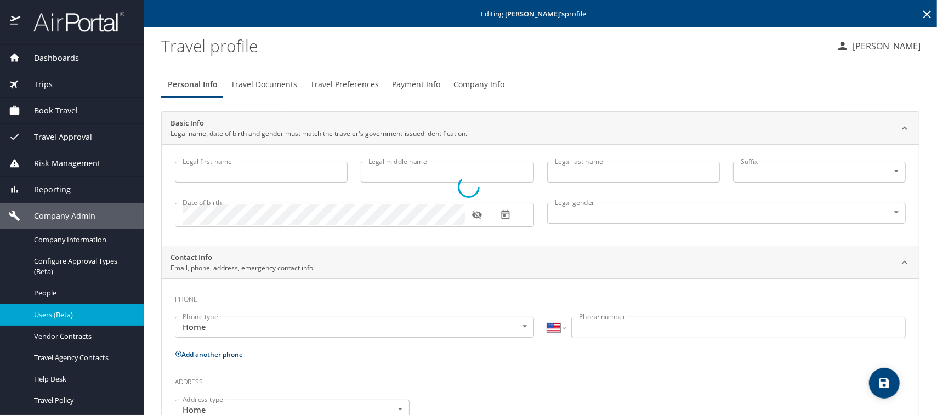
type input "Jessica"
type input "Marie"
type input "Kassner"
type input "Female"
select select "US"
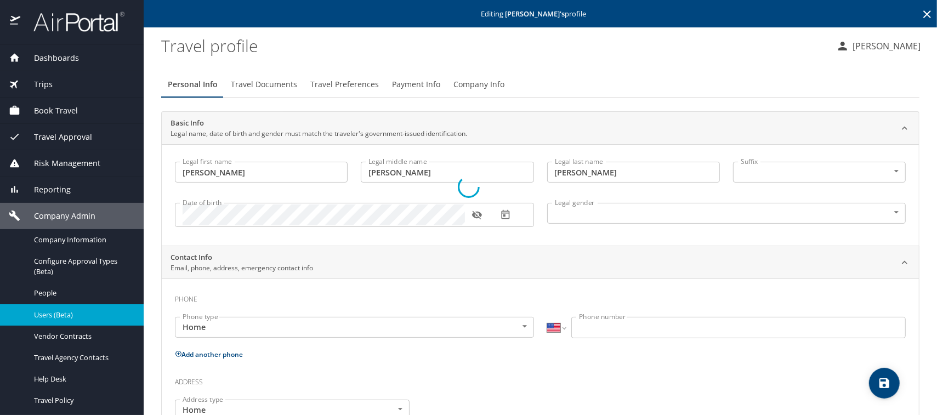
select select "US"
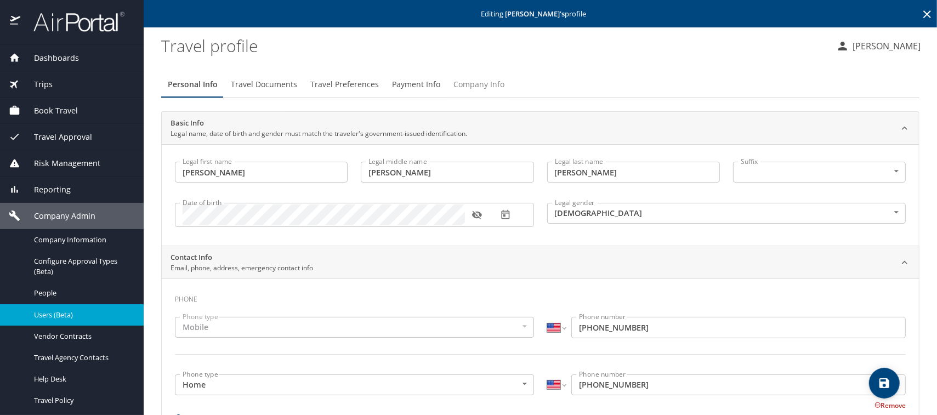
click at [460, 83] on span "Company Info" at bounding box center [479, 85] width 51 height 14
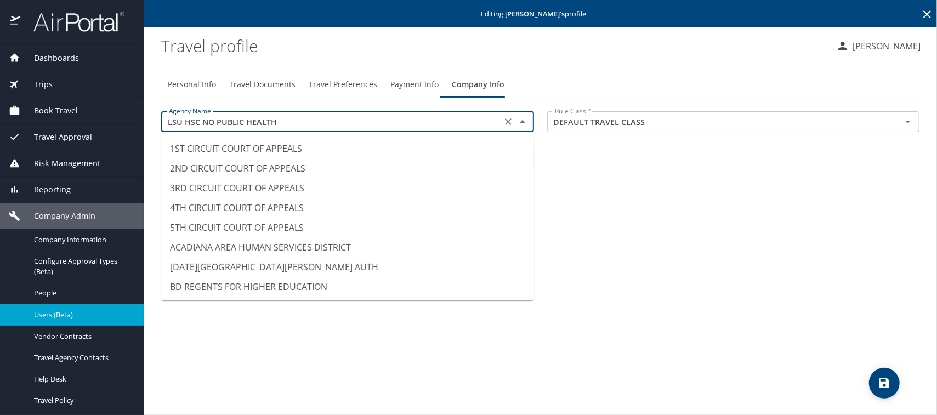
scroll to position [5269, 0]
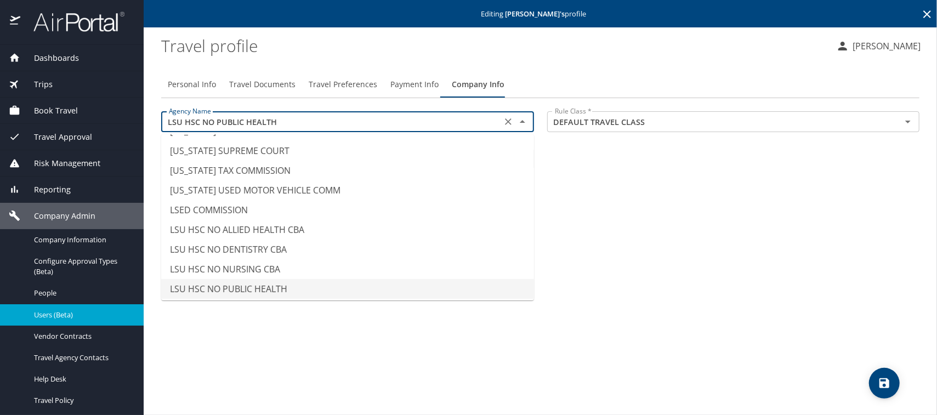
drag, startPoint x: 279, startPoint y: 119, endPoint x: 149, endPoint y: 115, distance: 129.5
click at [149, 115] on main "Editing Jessica Kassner 's profile Travel profile Meliss Hunter Personal Info T…" at bounding box center [541, 207] width 794 height 415
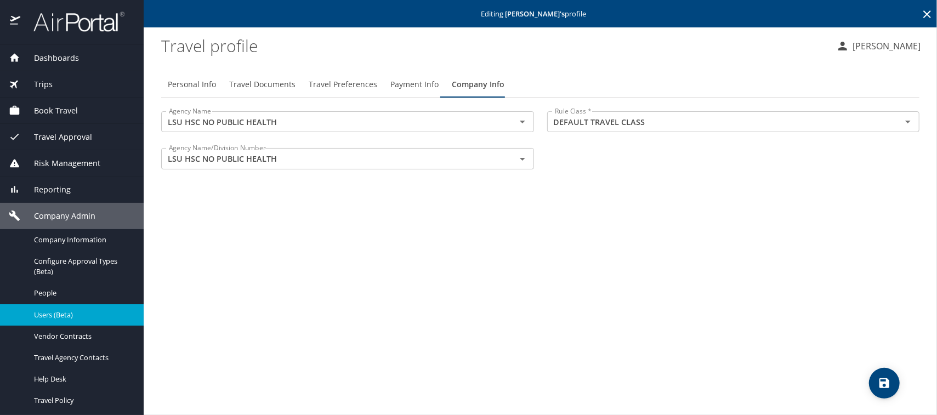
click at [344, 88] on span "Travel Preferences" at bounding box center [343, 85] width 69 height 14
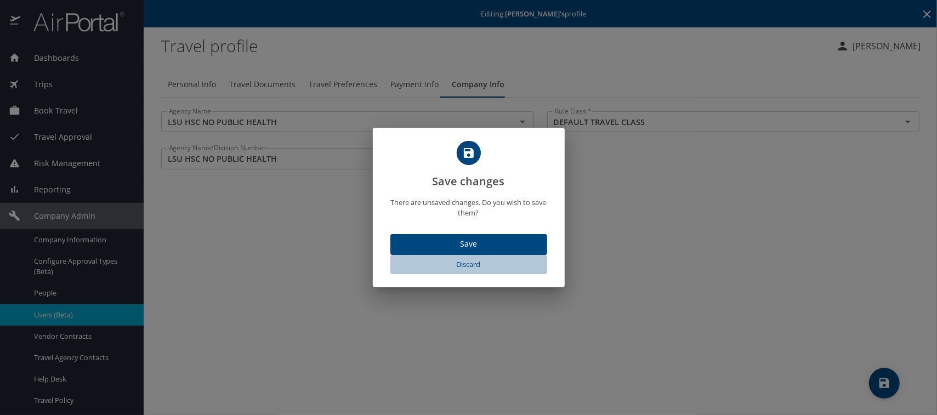
click at [467, 262] on span "Discard" at bounding box center [469, 264] width 148 height 13
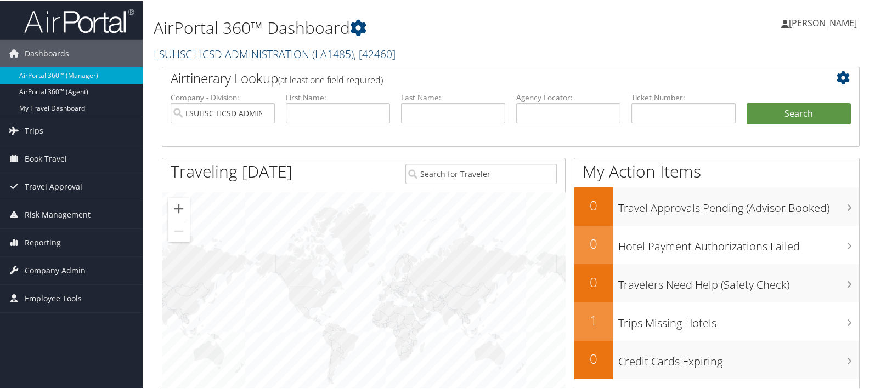
click at [183, 53] on link "LSUHSC HCSD ADMINISTRATION ( LA1485 ) , [ 42460 ]" at bounding box center [275, 53] width 242 height 15
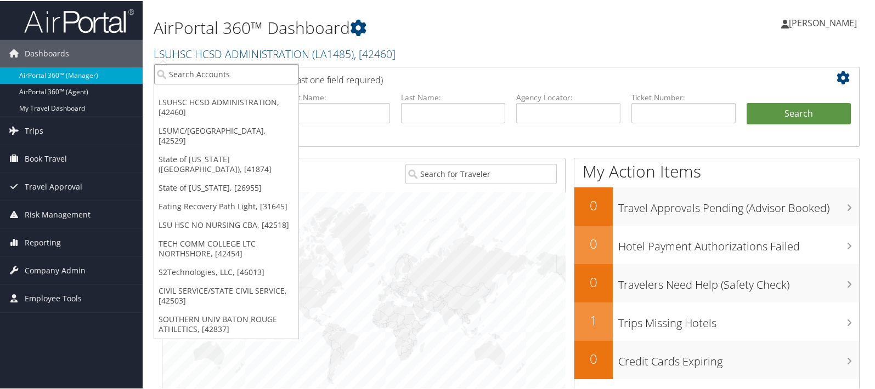
paste input "LA1492"
type input "LA1492"
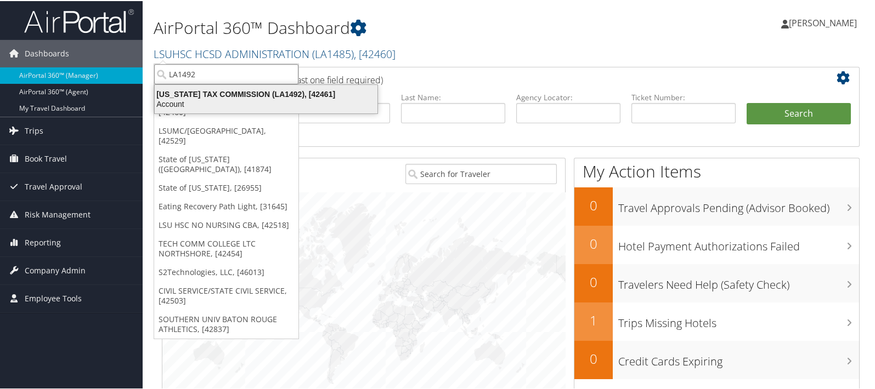
click at [217, 90] on div "[US_STATE] TAX COMMISSION (LA1492), [42461]" at bounding box center [266, 93] width 236 height 10
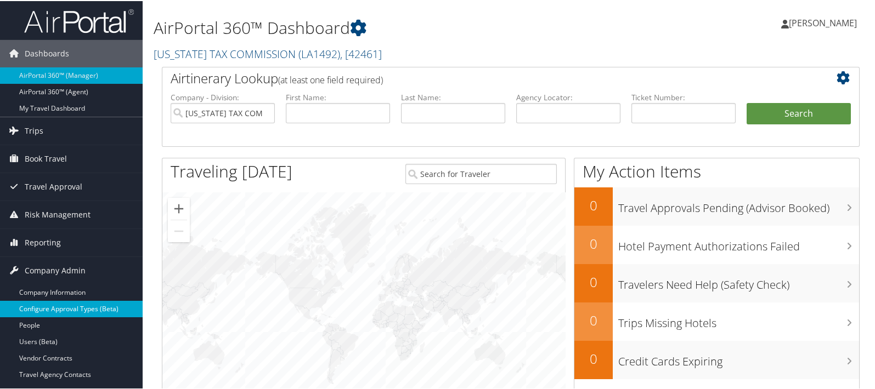
click at [66, 307] on link "Configure Approval Types (Beta)" at bounding box center [71, 308] width 143 height 16
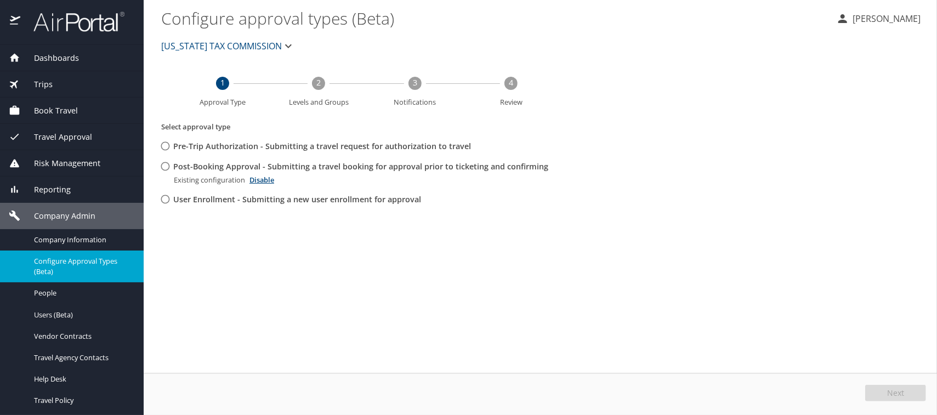
click at [189, 42] on span "[US_STATE] TAX COMMISSION" at bounding box center [221, 45] width 121 height 15
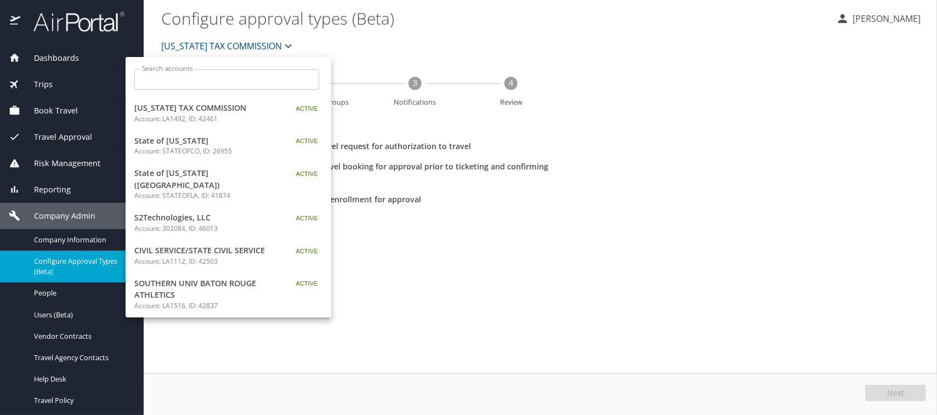
click at [179, 77] on input "Search accounts" at bounding box center [230, 79] width 178 height 21
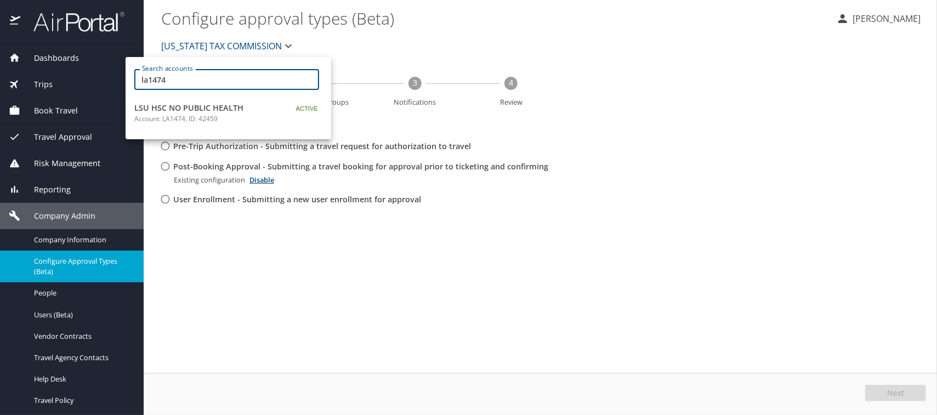
type input "la1474"
click at [172, 104] on span "LSU HSC NO PUBLIC HEALTH" at bounding box center [202, 108] width 137 height 12
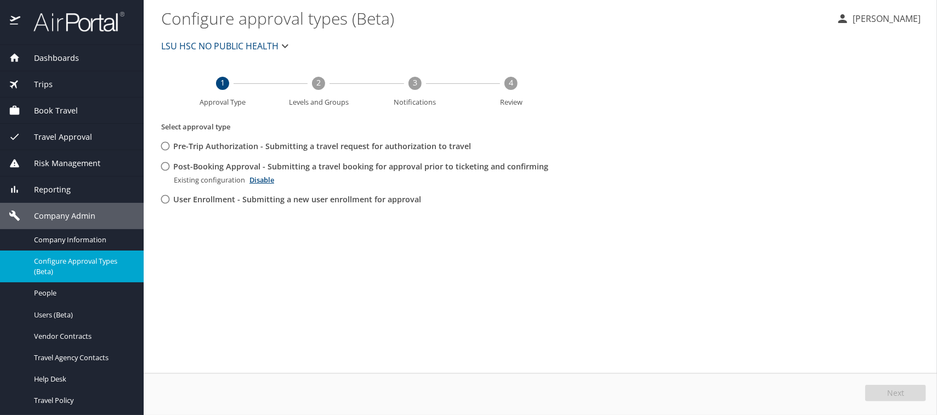
click at [193, 45] on span "LSU HSC NO PUBLIC HEALTH" at bounding box center [219, 45] width 117 height 15
